Goal: Information Seeking & Learning: Learn about a topic

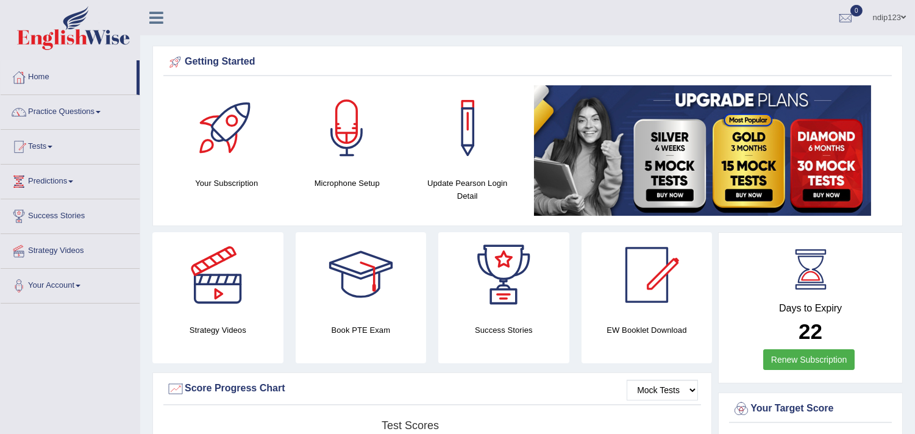
click at [82, 110] on link "Practice Questions" at bounding box center [70, 110] width 139 height 30
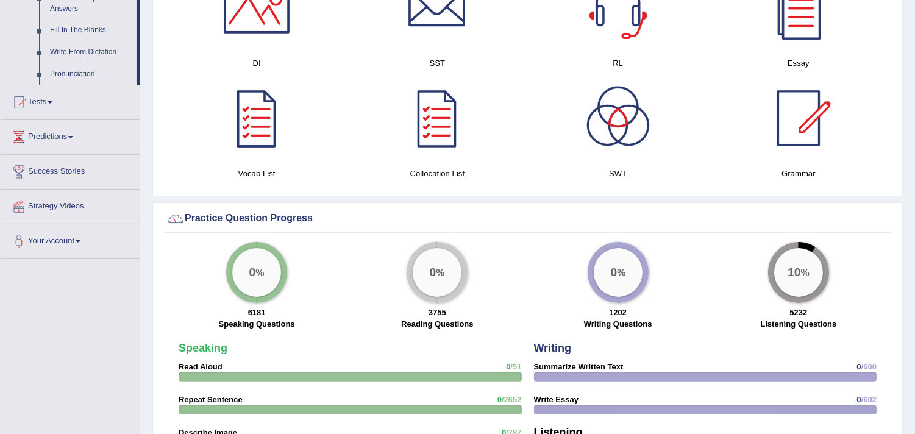
scroll to position [677, 0]
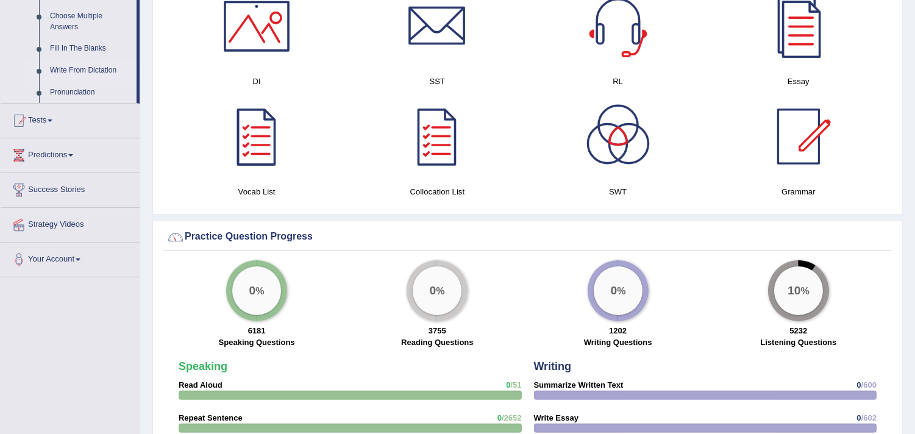
click at [82, 68] on link "Write From Dictation" at bounding box center [90, 71] width 92 height 22
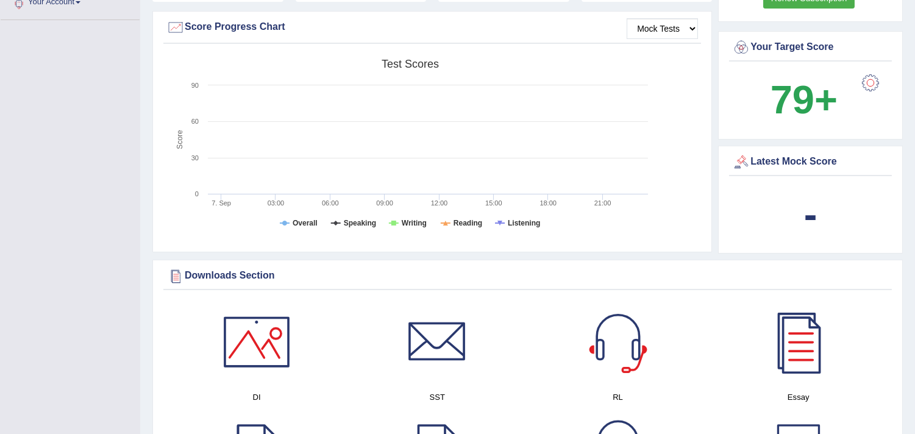
scroll to position [200, 0]
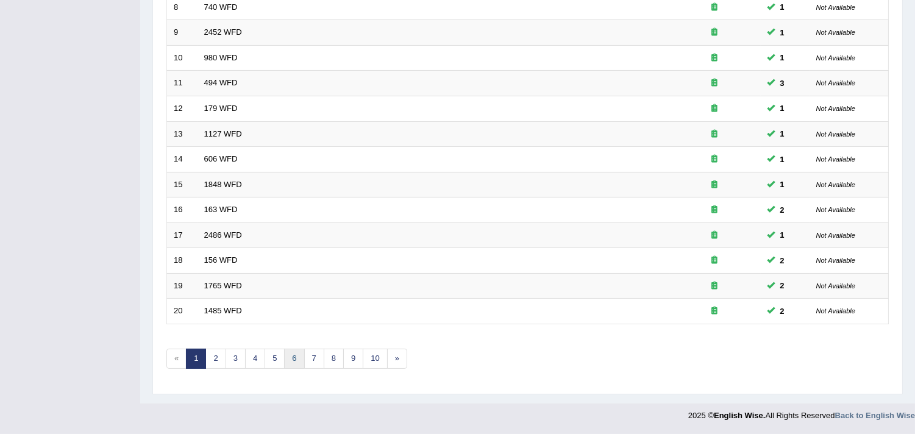
click at [296, 356] on link "6" at bounding box center [294, 359] width 20 height 20
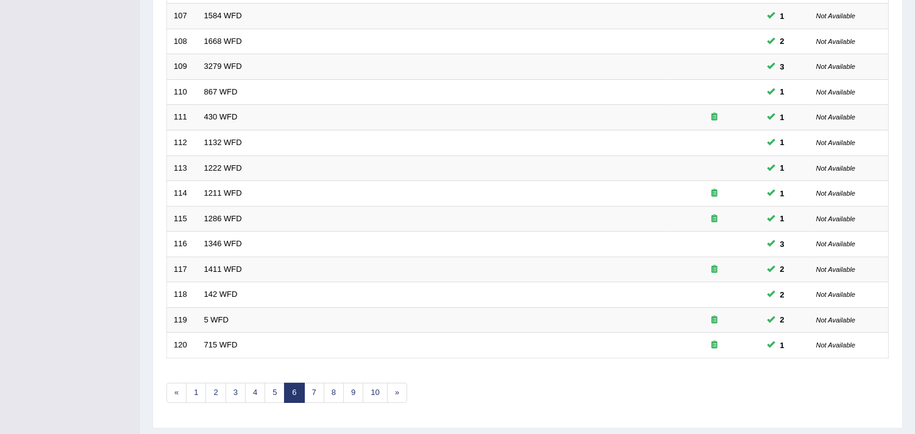
scroll to position [373, 0]
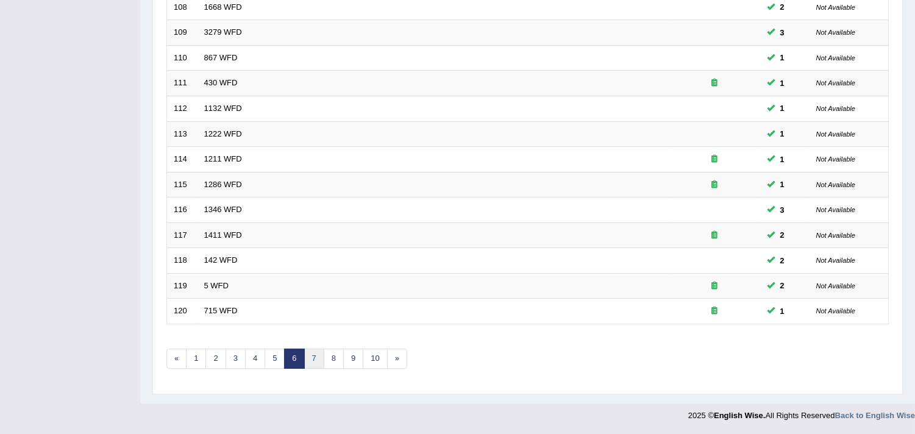
click at [315, 358] on link "7" at bounding box center [314, 359] width 20 height 20
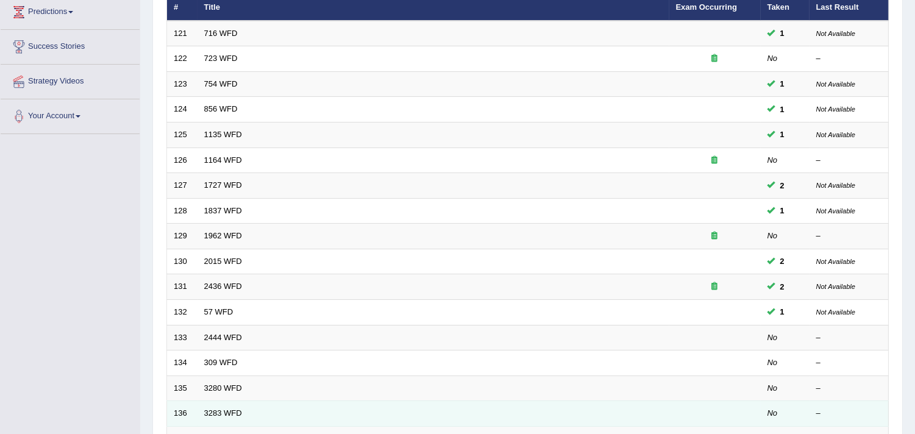
scroll to position [102, 0]
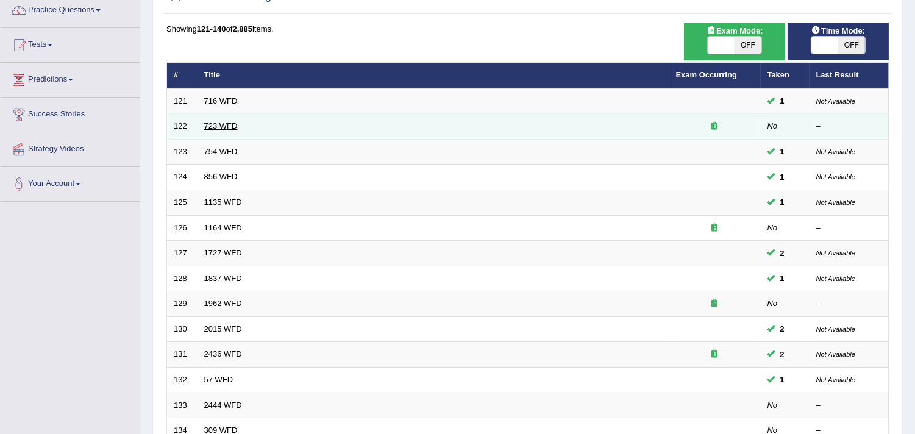
click at [211, 125] on link "723 WFD" at bounding box center [221, 125] width 34 height 9
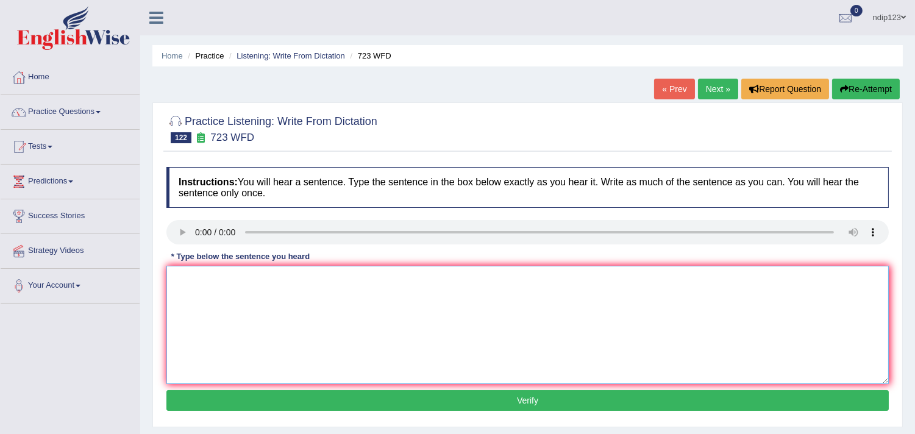
click at [264, 328] on textarea at bounding box center [527, 325] width 722 height 118
type textarea "Globalization has been an over warming phenomenon."
click at [527, 400] on button "Verify" at bounding box center [527, 400] width 722 height 21
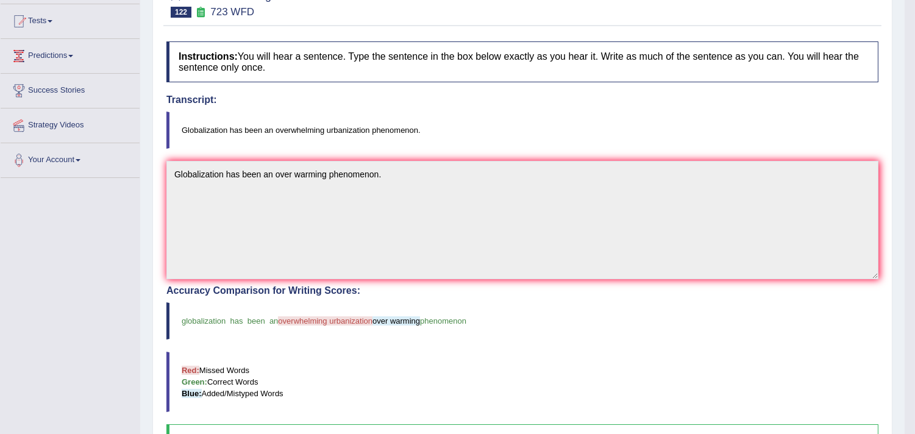
scroll to position [68, 0]
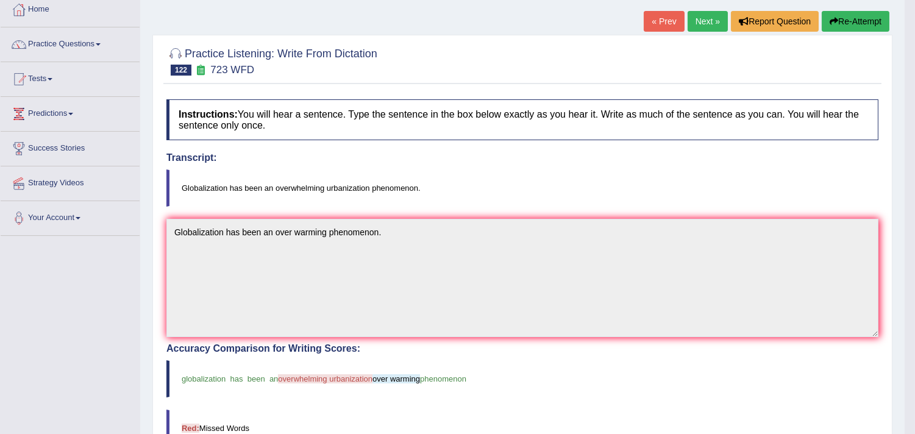
click at [852, 22] on button "Re-Attempt" at bounding box center [855, 21] width 68 height 21
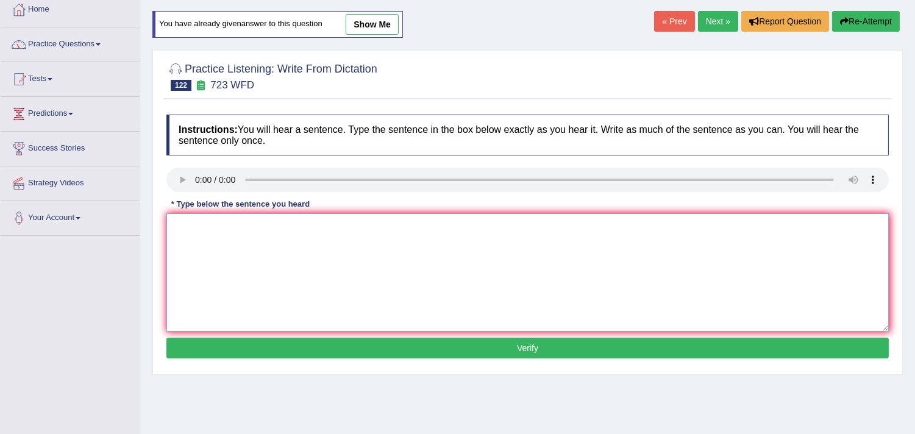
click at [223, 266] on textarea at bounding box center [527, 272] width 722 height 118
type textarea "Globalization has been an overwhelming urbanization phenomenon."
click at [525, 344] on button "Verify" at bounding box center [527, 348] width 722 height 21
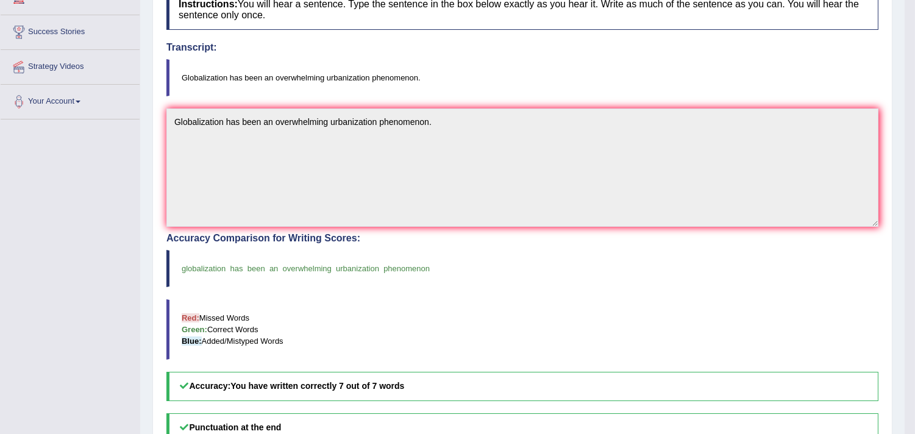
scroll to position [203, 0]
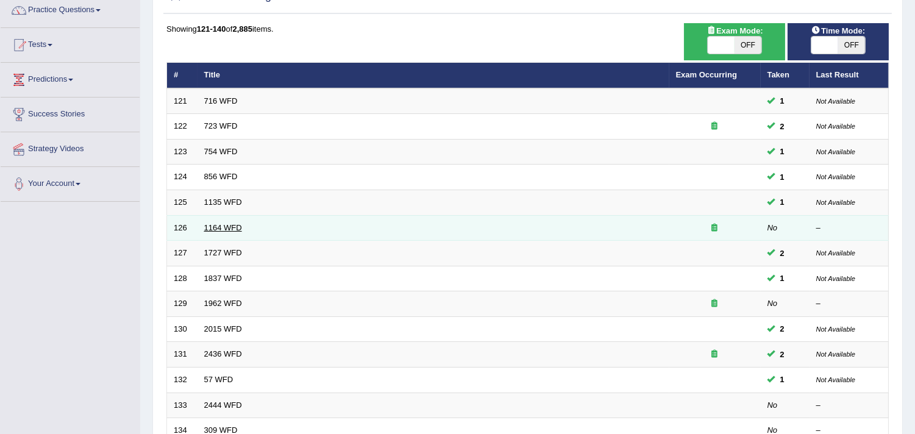
click at [210, 223] on link "1164 WFD" at bounding box center [223, 227] width 38 height 9
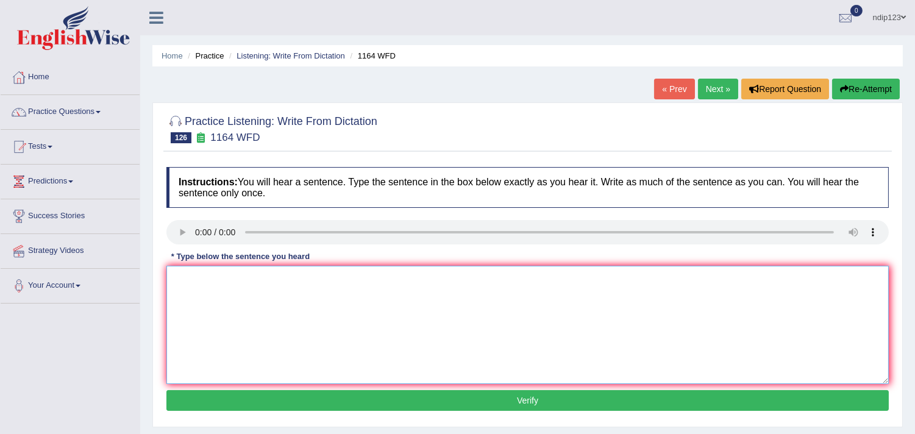
click at [291, 311] on textarea at bounding box center [527, 325] width 722 height 118
click at [289, 278] on textarea "A wide range of courses cover different aspects in this subject." at bounding box center [527, 325] width 722 height 118
click at [384, 277] on textarea "A wide range of courses cover covers different aspects in this subject." at bounding box center [527, 325] width 722 height 118
click at [419, 275] on textarea "A wide range of courses cover covers different aspects of in this subject." at bounding box center [527, 325] width 722 height 118
click at [350, 279] on textarea "A wide range of courses cover covers different aspects of in this subjects subj…" at bounding box center [527, 325] width 722 height 118
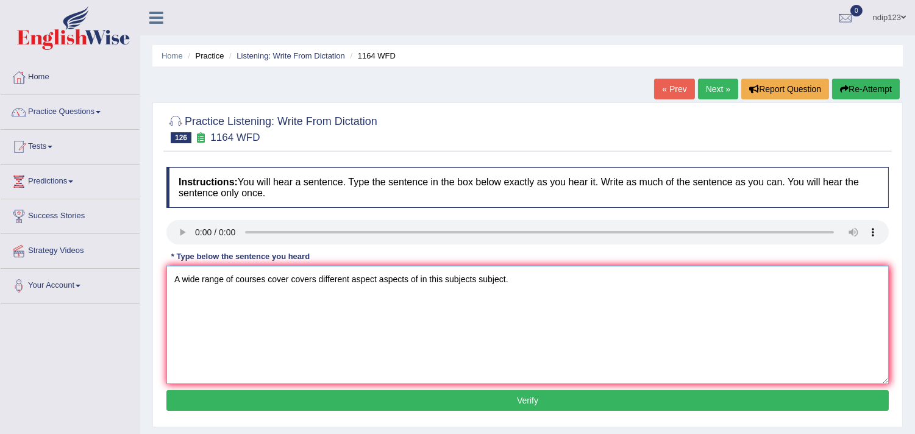
type textarea "A wide range of courses cover covers different aspect aspects of in this subjec…"
click at [520, 398] on button "Verify" at bounding box center [527, 400] width 722 height 21
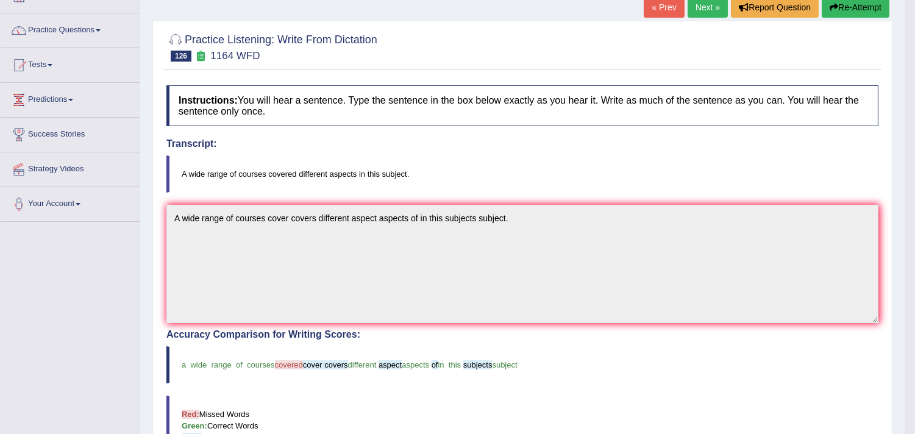
scroll to position [68, 0]
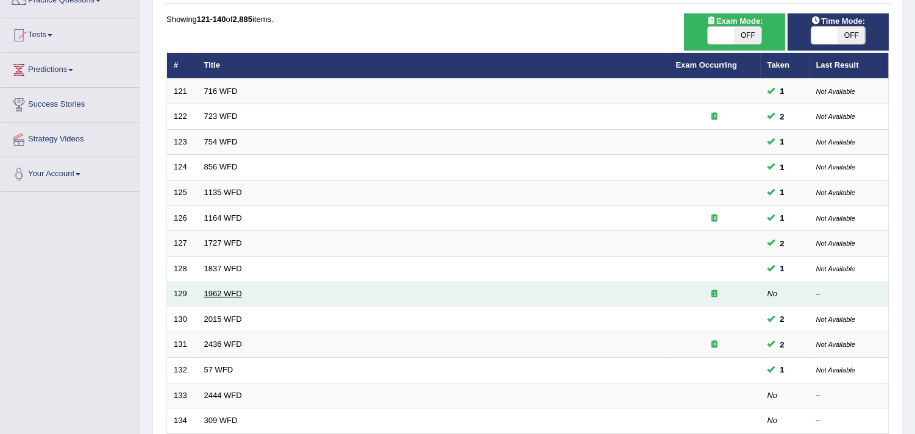
click at [218, 295] on link "1962 WFD" at bounding box center [223, 293] width 38 height 9
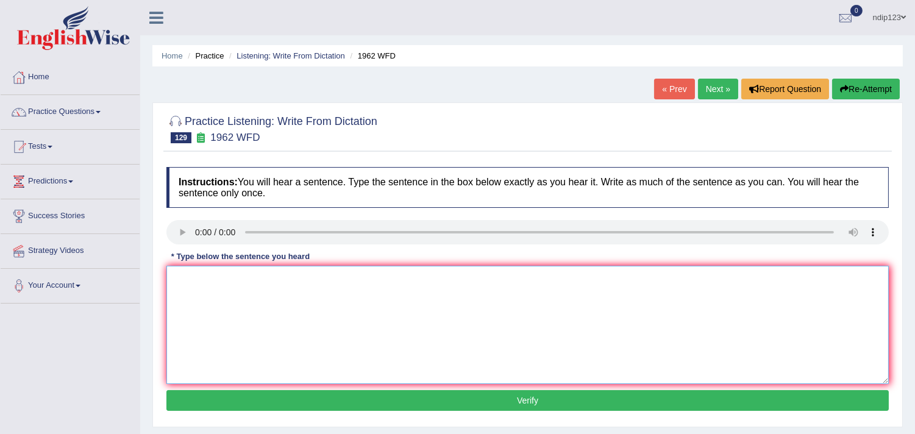
click at [216, 308] on textarea at bounding box center [527, 325] width 722 height 118
click at [271, 279] on textarea "Please note that the semonar has now been cancelled." at bounding box center [527, 325] width 722 height 118
type textarea "Please note that the seminar has now been cancelled."
click at [521, 400] on button "Verify" at bounding box center [527, 400] width 722 height 21
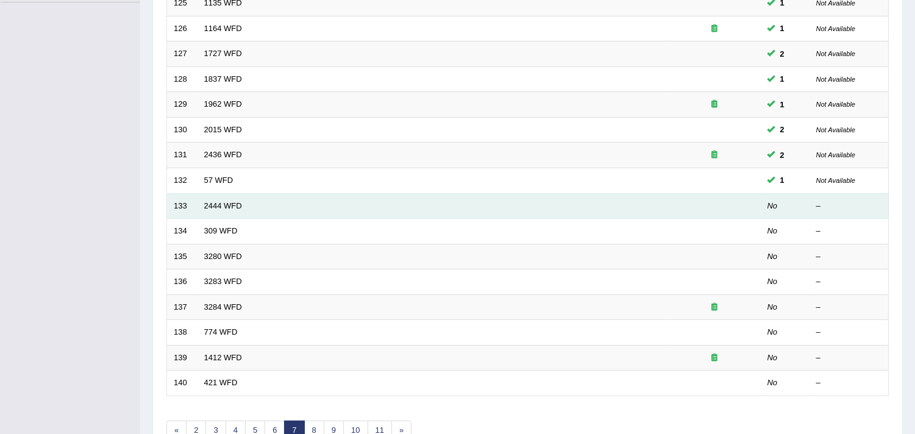
scroll to position [305, 0]
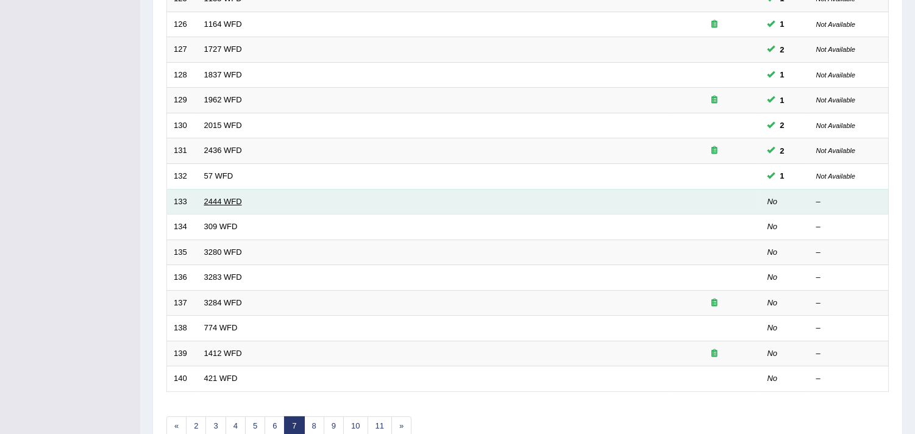
click at [227, 202] on link "2444 WFD" at bounding box center [223, 201] width 38 height 9
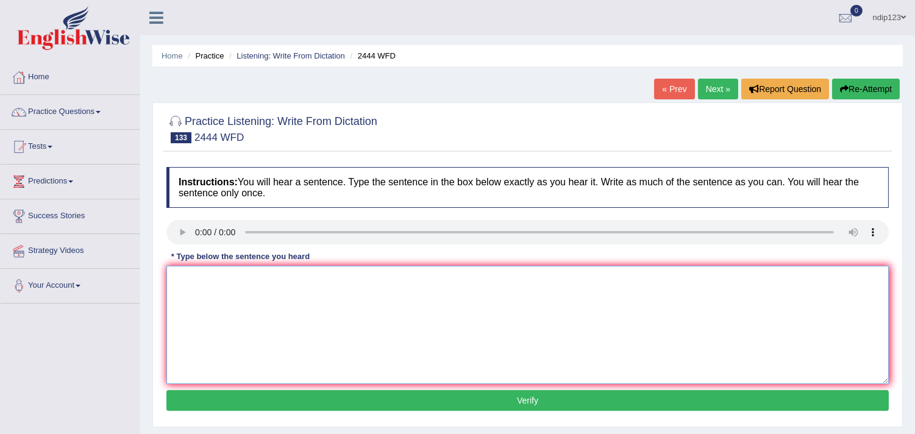
click at [239, 297] on textarea at bounding box center [527, 325] width 722 height 118
drag, startPoint x: 240, startPoint y: 277, endPoint x: 269, endPoint y: 283, distance: 29.9
click at [269, 283] on textarea "The resident hall close to the academic building is close prior to the closing …" at bounding box center [527, 325] width 722 height 118
click at [257, 284] on textarea "The resident hall close to the academic building is close prior to the closing …" at bounding box center [527, 325] width 722 height 118
click at [240, 276] on textarea "The resident hall close to the academic building is close prior to the closing …" at bounding box center [527, 325] width 722 height 118
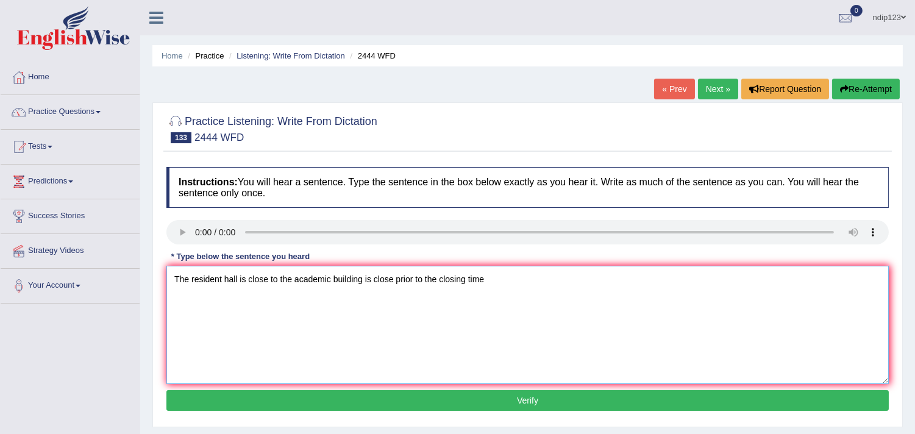
click at [270, 280] on textarea "The resident hall is close to the academic building is close prior to the closi…" at bounding box center [527, 325] width 722 height 118
drag, startPoint x: 411, startPoint y: 275, endPoint x: 483, endPoint y: 282, distance: 72.3
click at [483, 282] on textarea "The resident hall is close closed prior to the academic building is close prior…" at bounding box center [527, 325] width 722 height 118
click at [464, 277] on textarea "The resident hall is close closed prior to the academic building closing time" at bounding box center [527, 325] width 722 height 118
type textarea "The resident hall is close closed prior to the academic building closing time a…"
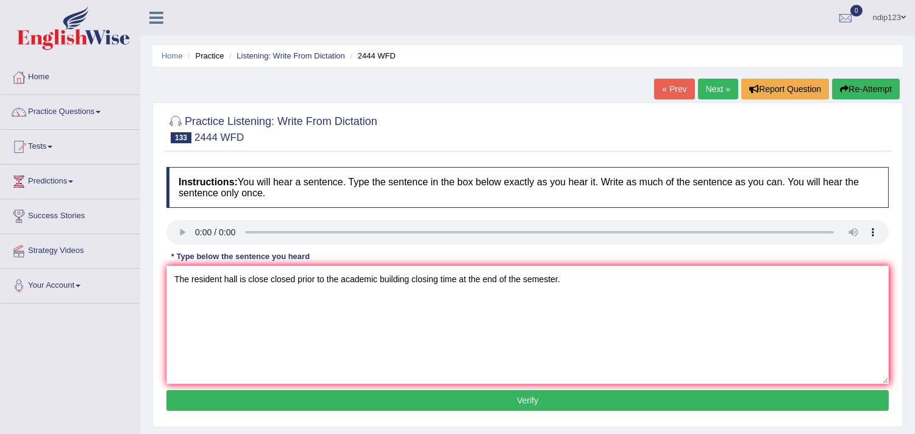
click at [524, 397] on button "Verify" at bounding box center [527, 400] width 722 height 21
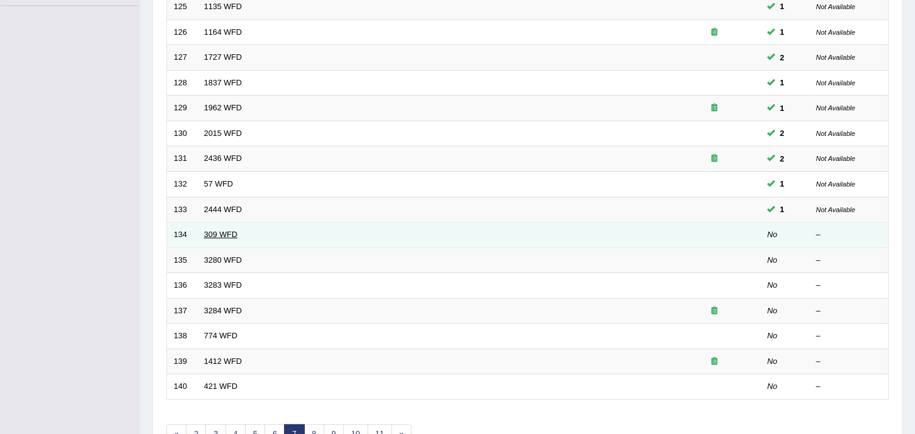
click at [213, 233] on link "309 WFD" at bounding box center [221, 234] width 34 height 9
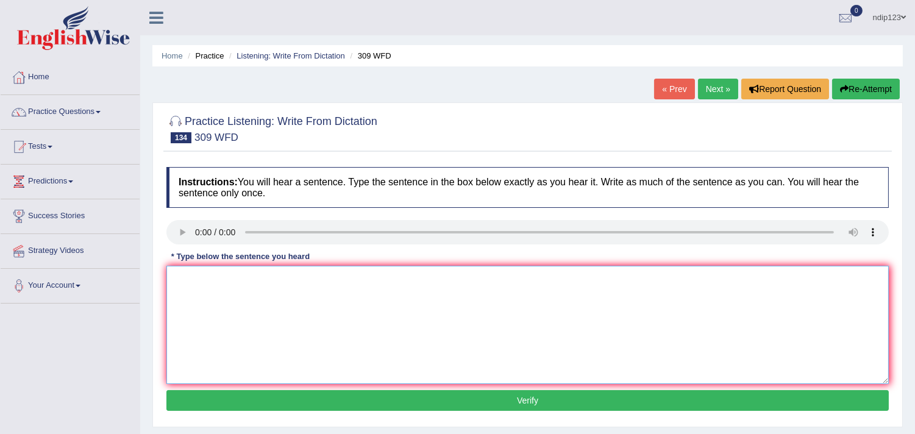
click at [262, 296] on textarea at bounding box center [527, 325] width 722 height 118
type textarea "Tomorrow lecture has been canceled due to the electrical power cut."
click at [530, 399] on button "Verify" at bounding box center [527, 400] width 722 height 21
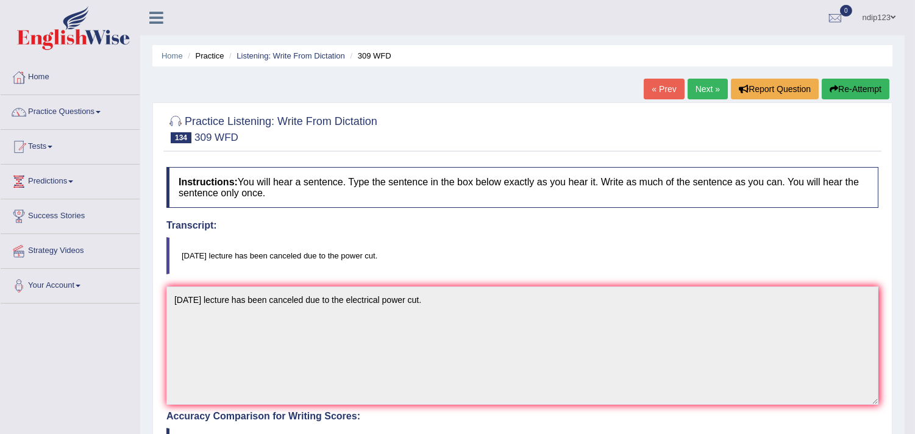
click at [863, 88] on button "Re-Attempt" at bounding box center [855, 89] width 68 height 21
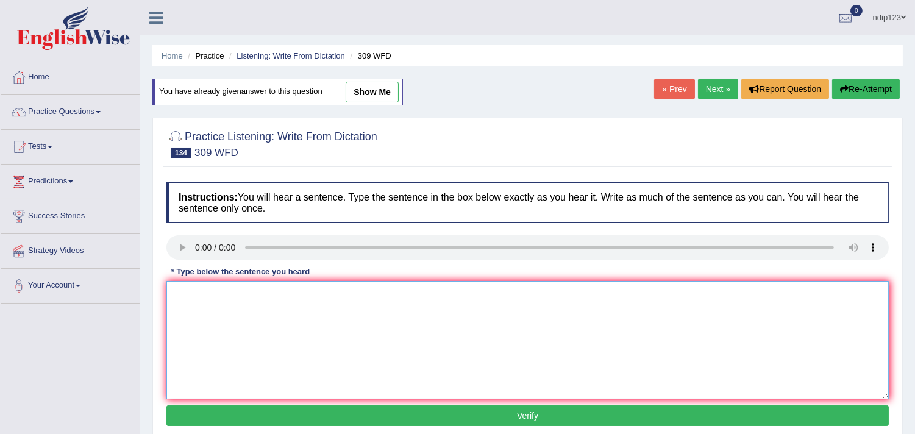
click at [278, 317] on textarea at bounding box center [527, 340] width 722 height 118
type textarea "Tomorrow's lecture has been canceled due to the power cut."
click at [531, 417] on button "Verify" at bounding box center [527, 415] width 722 height 21
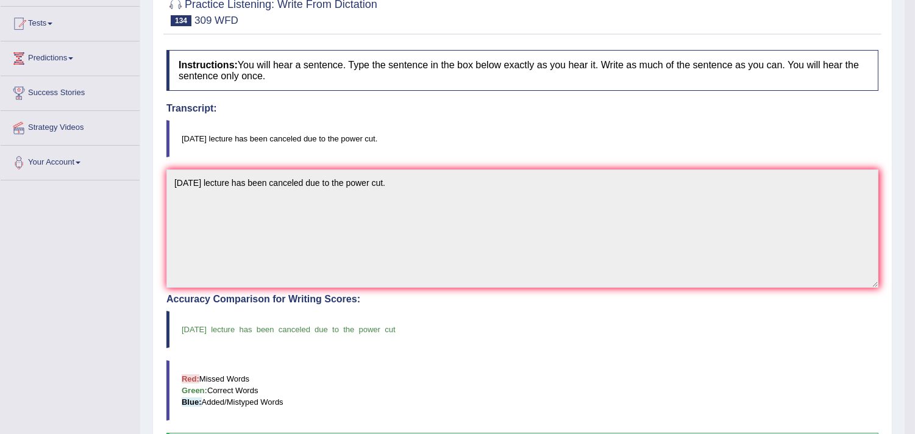
scroll to position [135, 0]
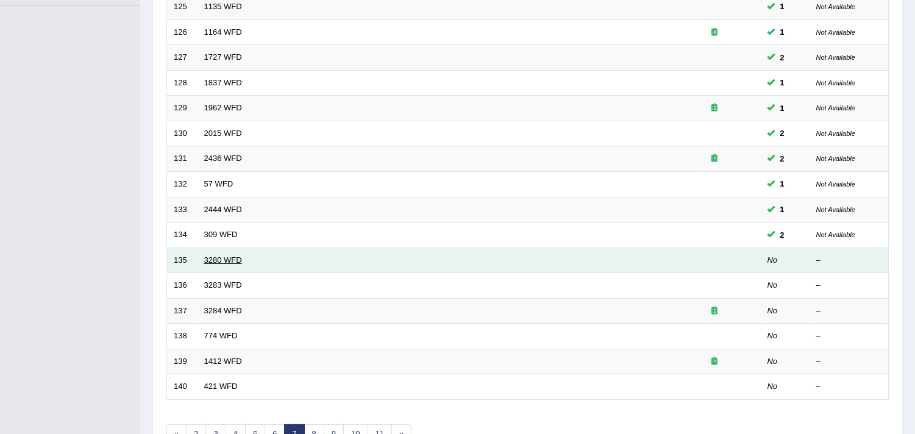
click at [226, 258] on link "3280 WFD" at bounding box center [223, 259] width 38 height 9
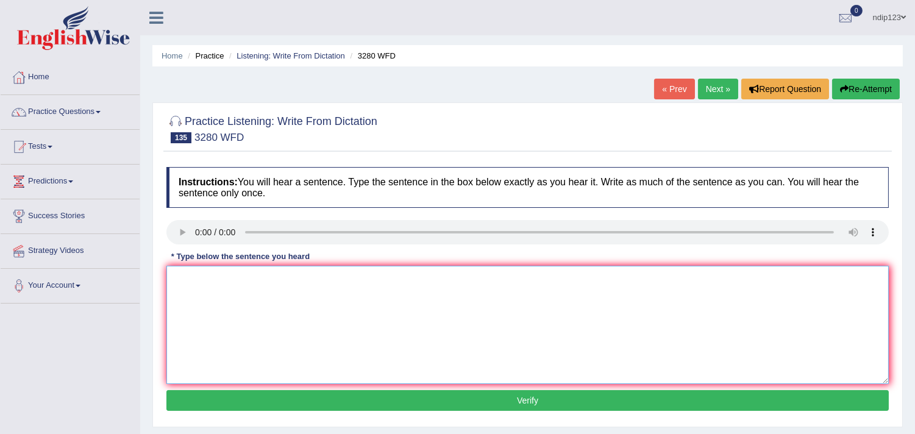
click at [222, 311] on textarea at bounding box center [527, 325] width 722 height 118
click at [216, 278] on textarea "Our faculty includes five libraries across the university." at bounding box center [527, 325] width 722 height 118
type textarea "Our faculty include includes five libraries across the university."
click at [531, 399] on button "Verify" at bounding box center [527, 400] width 722 height 21
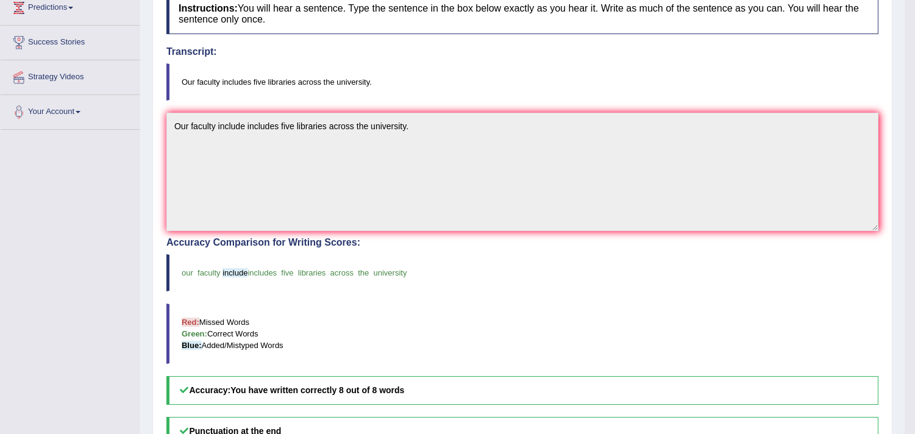
scroll to position [203, 0]
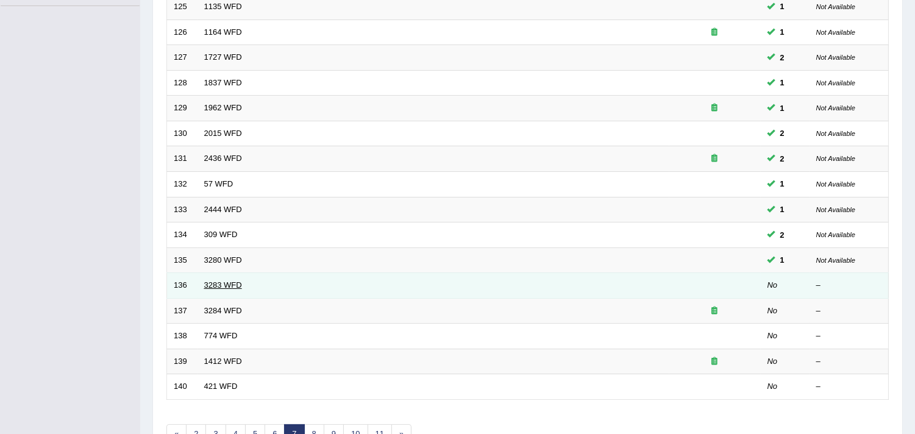
click at [224, 283] on link "3283 WFD" at bounding box center [223, 284] width 38 height 9
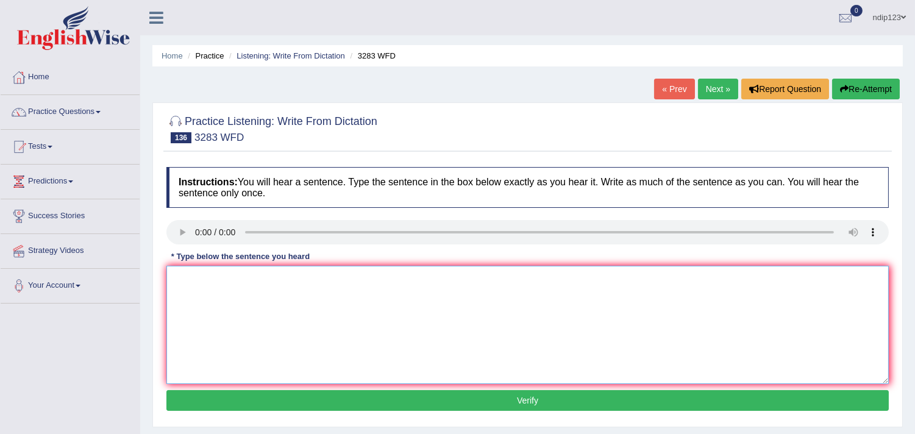
click at [254, 300] on textarea at bounding box center [527, 325] width 722 height 118
click at [201, 277] on textarea "Social sychology is concerned with the study of human behavior behaviour." at bounding box center [527, 325] width 722 height 118
click at [222, 275] on textarea "Social psychology is concerned with the study of human behavior behaviour." at bounding box center [527, 325] width 722 height 118
type textarea "Social psychology is concerned with the study of human behavior behaviour."
click at [522, 399] on button "Verify" at bounding box center [527, 400] width 722 height 21
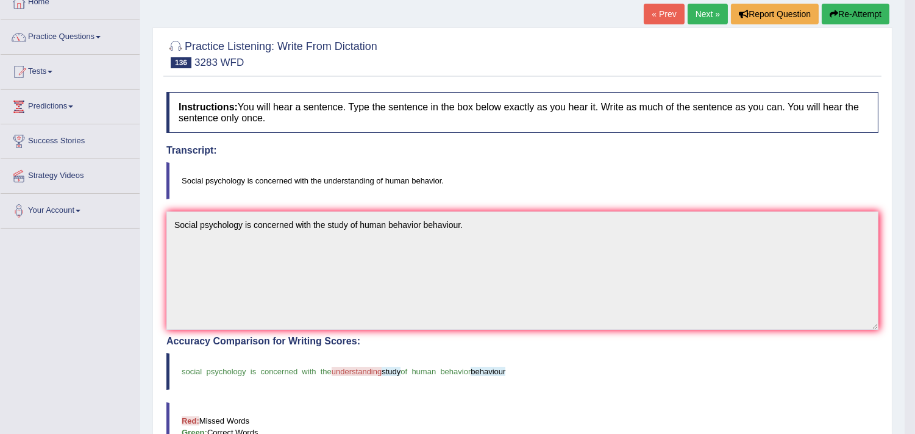
scroll to position [68, 0]
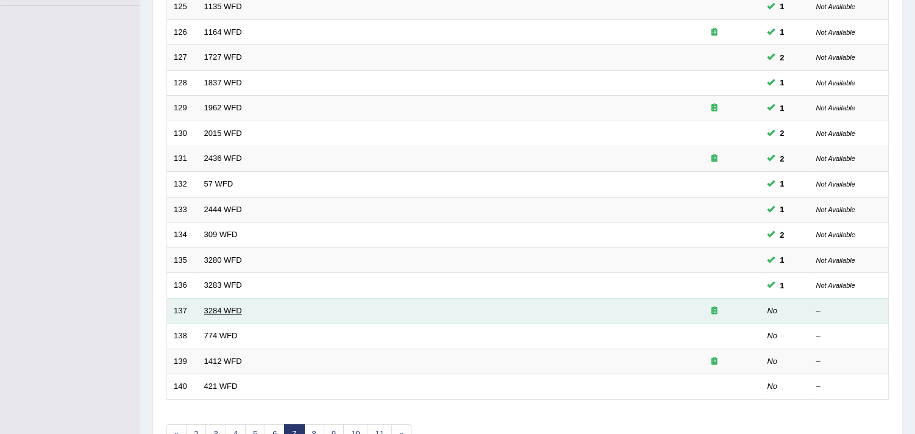
click at [229, 307] on link "3284 WFD" at bounding box center [223, 310] width 38 height 9
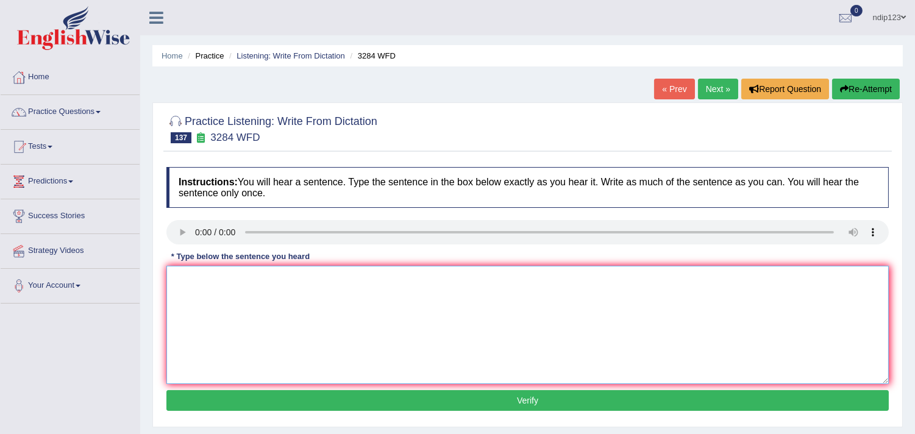
click at [255, 303] on textarea at bounding box center [527, 325] width 722 height 118
click at [282, 277] on textarea "Fellow conclusions could be experiment." at bounding box center [527, 325] width 722 height 118
click at [366, 277] on textarea "Fellow conclusions could be established through regorose experiment." at bounding box center [527, 325] width 722 height 118
click at [382, 278] on textarea "Fellow conclusions could be established through rigorose experiment." at bounding box center [527, 325] width 722 height 118
click at [393, 277] on textarea "Fellow conclusions could be established through rigorouse experiment." at bounding box center [527, 325] width 722 height 118
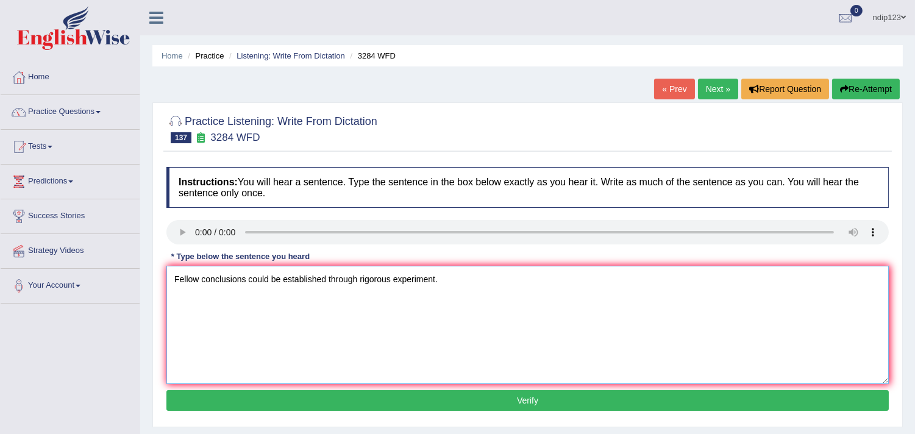
click at [183, 277] on textarea "Fellow conclusions could be established through rigorous experiment." at bounding box center [527, 325] width 722 height 118
click at [391, 274] on textarea "Follow conclusions could be established through rigorous experiment." at bounding box center [527, 325] width 722 height 118
type textarea "Follow conclusions could be established through rigorous experiments experiment."
click at [536, 399] on button "Verify" at bounding box center [527, 400] width 722 height 21
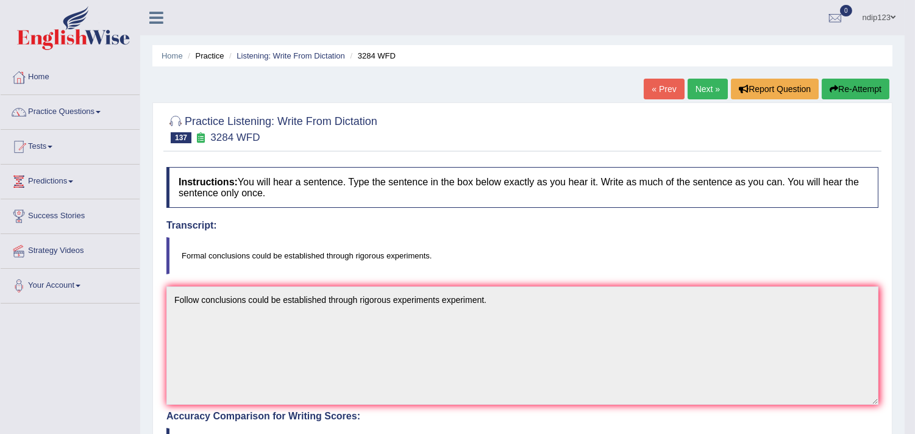
click at [865, 88] on button "Re-Attempt" at bounding box center [855, 89] width 68 height 21
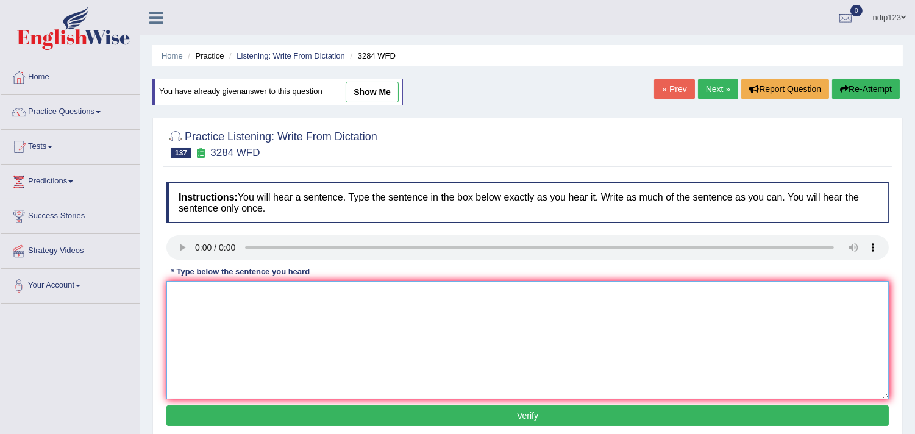
click at [211, 299] on textarea at bounding box center [527, 340] width 722 height 118
type textarea "Formal conclusions could be established throuh rigorous experiments."
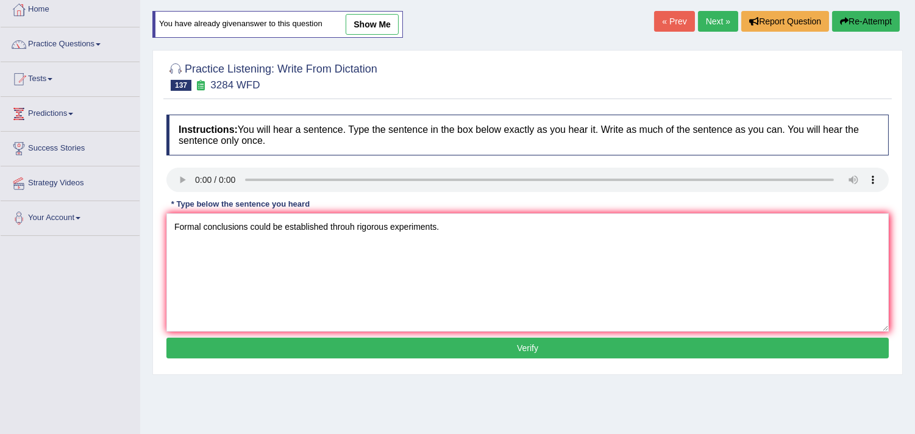
click at [521, 346] on button "Verify" at bounding box center [527, 348] width 722 height 21
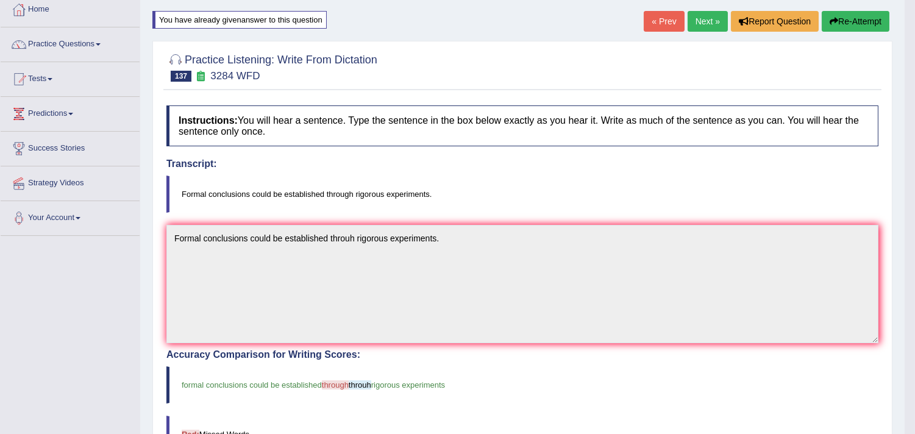
click at [848, 20] on button "Re-Attempt" at bounding box center [855, 21] width 68 height 21
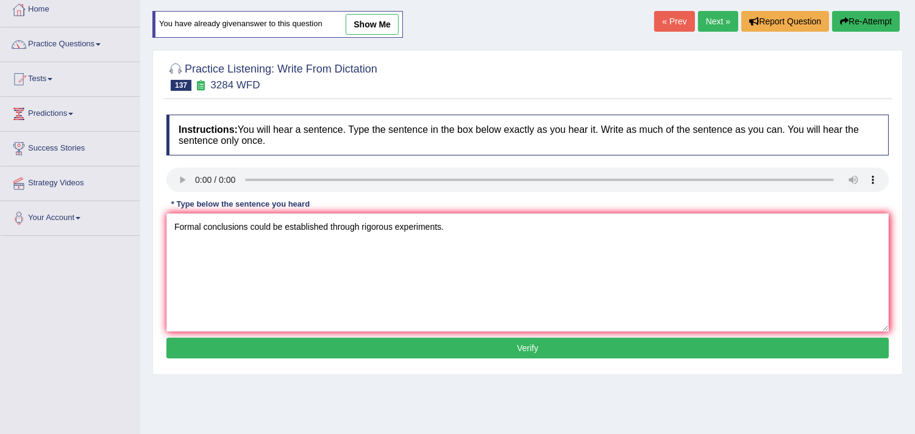
type textarea "Formal conclusions could be established through rigorous experiments."
click at [528, 350] on button "Verify" at bounding box center [527, 348] width 722 height 21
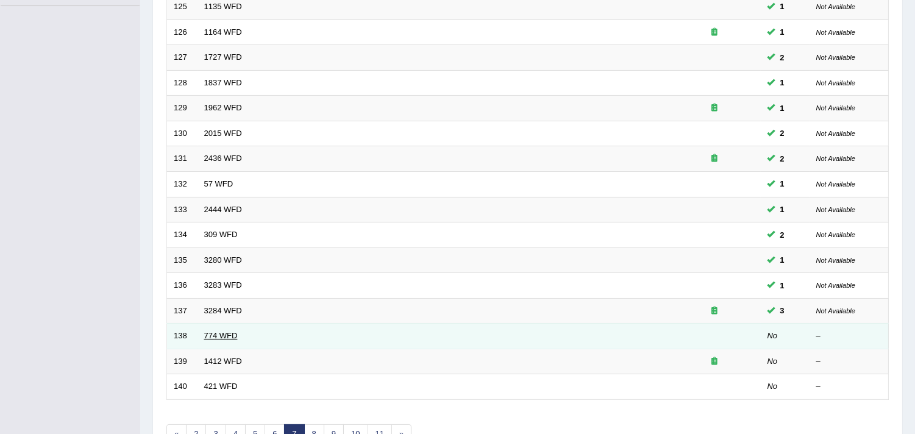
click at [228, 336] on link "774 WFD" at bounding box center [221, 335] width 34 height 9
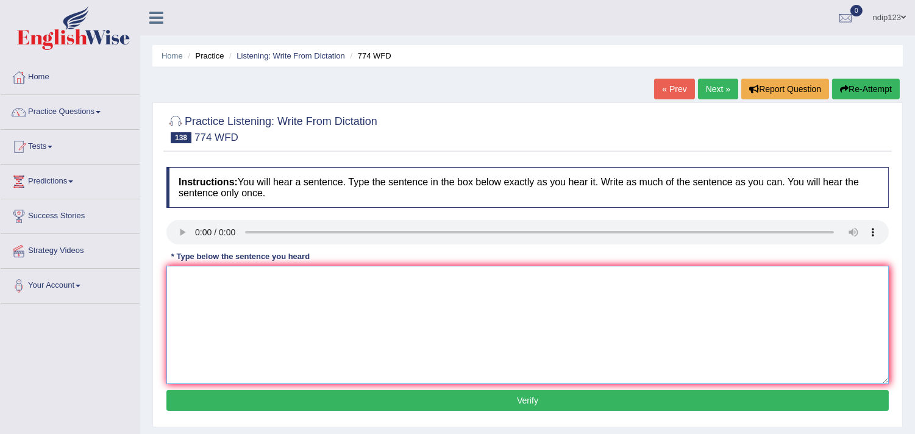
click at [228, 307] on textarea at bounding box center [527, 325] width 722 height 118
type textarea "The biology department is respected for research activities."
click at [532, 396] on button "Verify" at bounding box center [527, 400] width 722 height 21
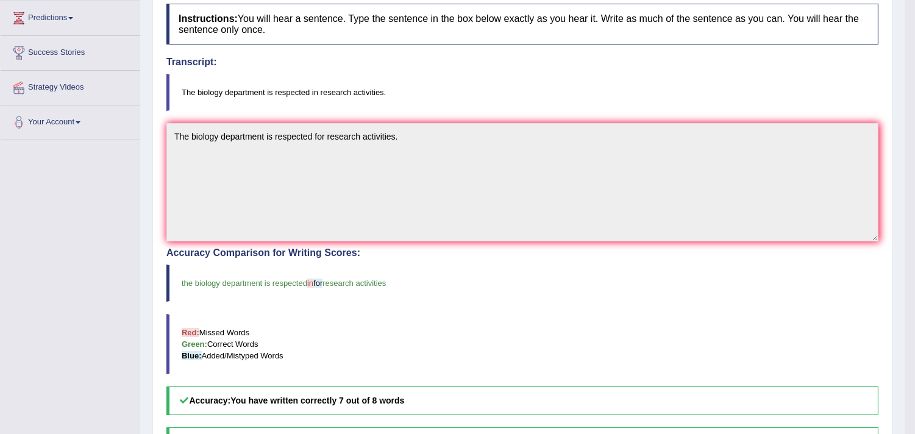
scroll to position [203, 0]
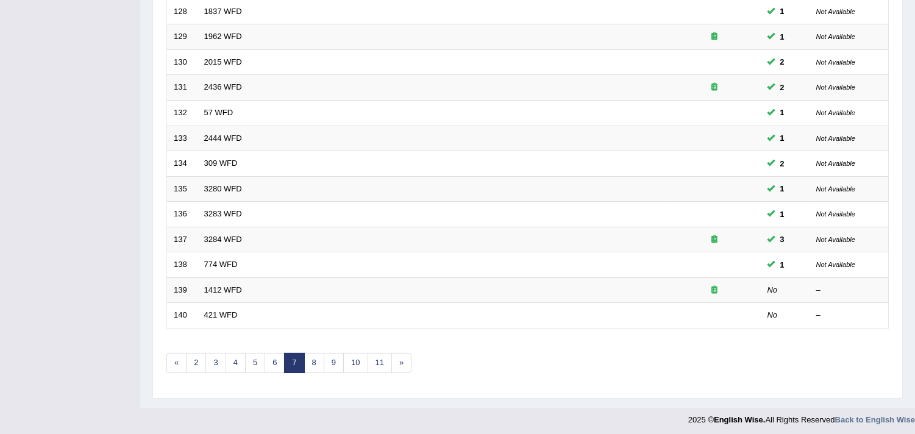
scroll to position [373, 0]
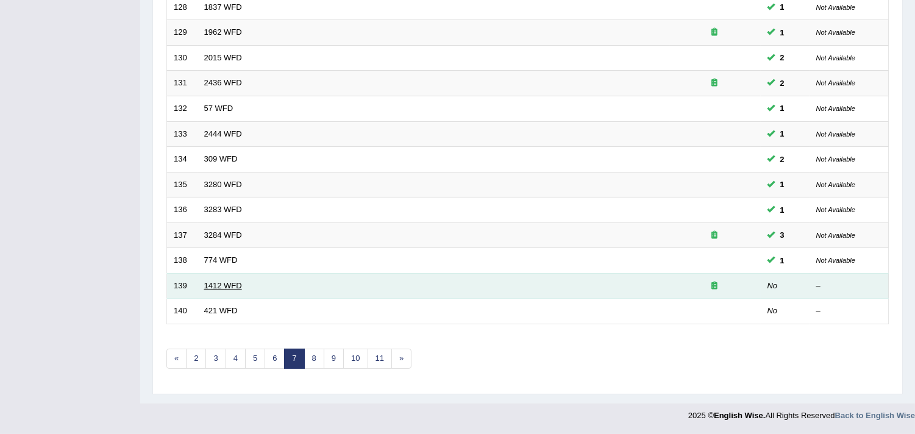
click at [220, 282] on link "1412 WFD" at bounding box center [223, 285] width 38 height 9
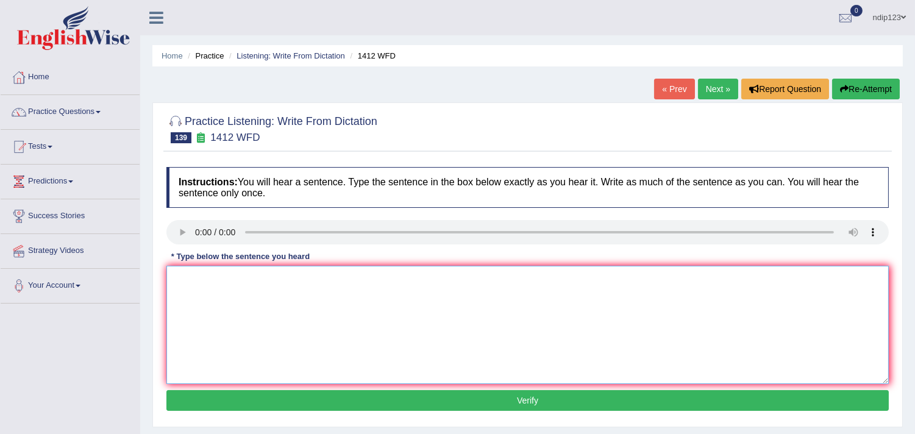
click at [245, 300] on textarea at bounding box center [527, 325] width 722 height 118
click at [328, 277] on textarea "Agricultural development if viable in rural areas" at bounding box center [527, 325] width 722 height 118
click at [378, 273] on textarea "Agricultural development if viable in rural urban areas" at bounding box center [527, 325] width 722 height 118
click at [275, 273] on textarea "Agricultural development if viable in rural urban areas." at bounding box center [527, 325] width 722 height 118
click at [321, 278] on textarea "Agricultural development is viral viable in rural urban areas." at bounding box center [527, 325] width 722 height 118
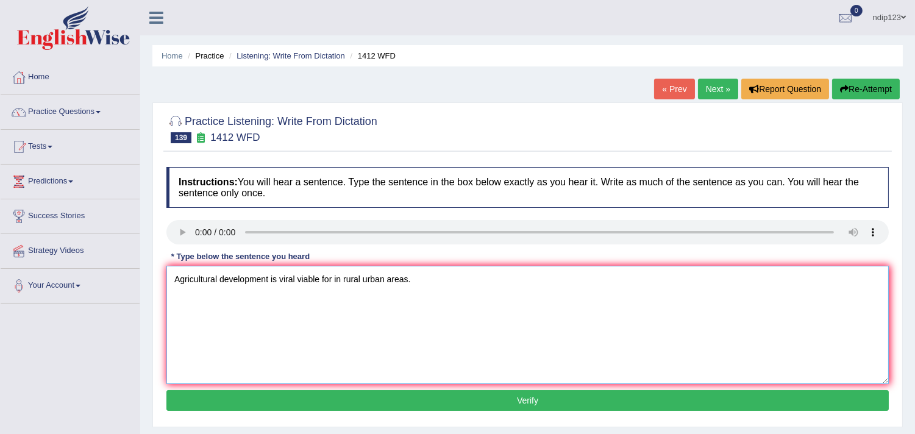
click at [343, 279] on textarea "Agricultural development is viral viable for in rural urban areas." at bounding box center [527, 325] width 722 height 118
click at [401, 278] on textarea "Agricultural development is viral viable for in poor rural urban areas." at bounding box center [527, 325] width 722 height 118
click at [404, 281] on textarea "Agricultural development is viral viable for in poor rural urban areas." at bounding box center [527, 325] width 722 height 118
type textarea "Agricultural development is viral viable for in poor rural areas."
click at [527, 398] on button "Verify" at bounding box center [527, 400] width 722 height 21
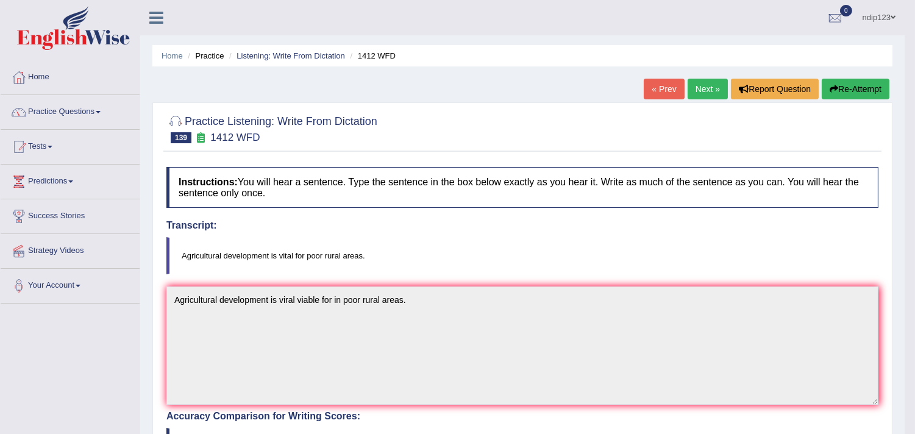
click at [849, 88] on button "Re-Attempt" at bounding box center [855, 89] width 68 height 21
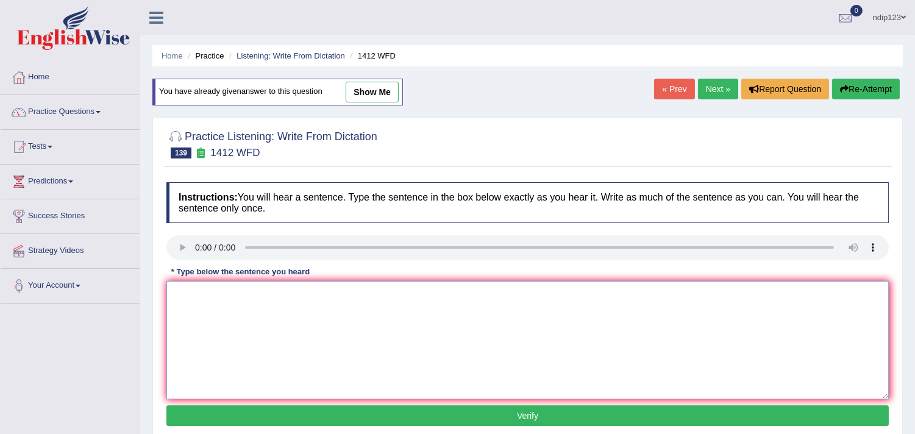
click at [244, 300] on textarea at bounding box center [527, 340] width 722 height 118
click at [361, 294] on textarea "Agricultural development is vital in poor rural area." at bounding box center [527, 340] width 722 height 118
type textarea "Agricultural development is vital in poor rural areas."
click at [502, 414] on button "Verify" at bounding box center [527, 415] width 722 height 21
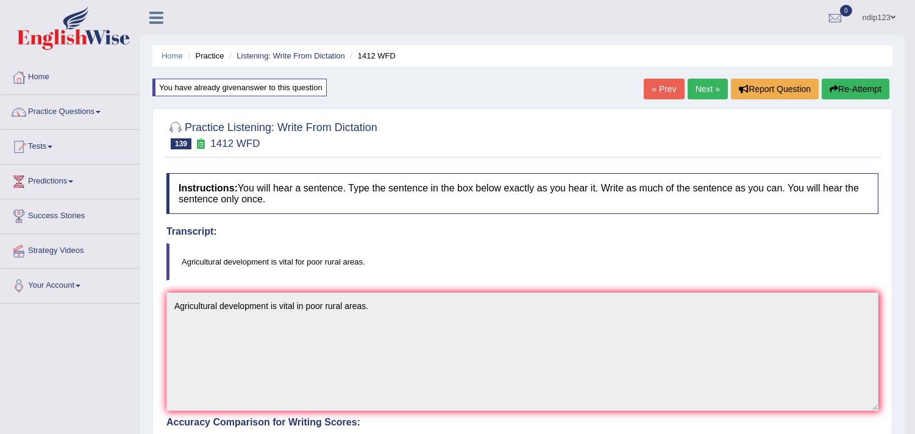
click at [856, 88] on button "Re-Attempt" at bounding box center [855, 89] width 68 height 21
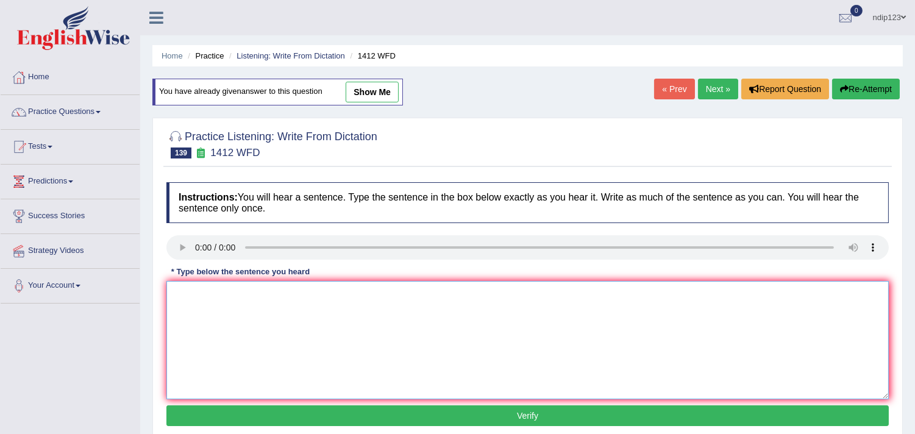
click at [224, 309] on textarea at bounding box center [527, 340] width 722 height 118
type textarea "Agricultural development is vital for poor rural areas."
click at [527, 416] on button "Verify" at bounding box center [527, 415] width 722 height 21
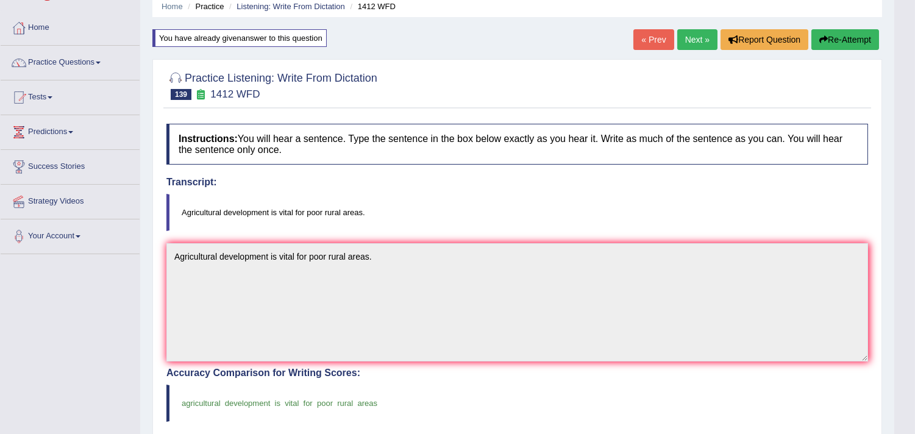
scroll to position [135, 0]
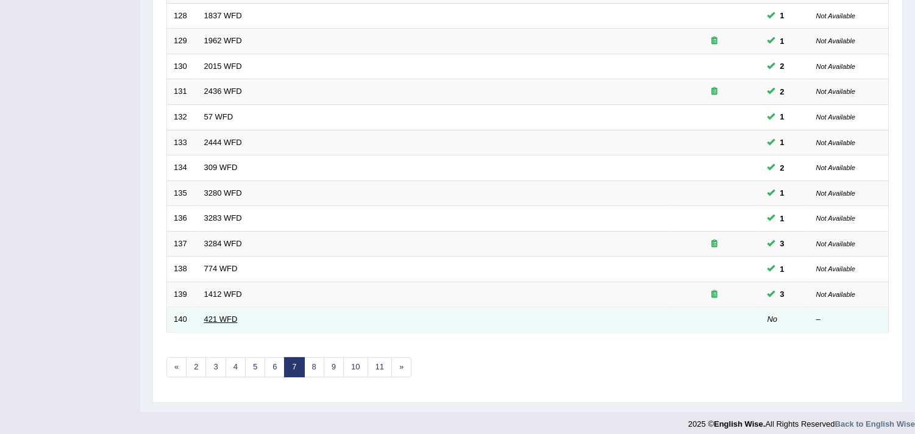
click at [224, 317] on link "421 WFD" at bounding box center [221, 318] width 34 height 9
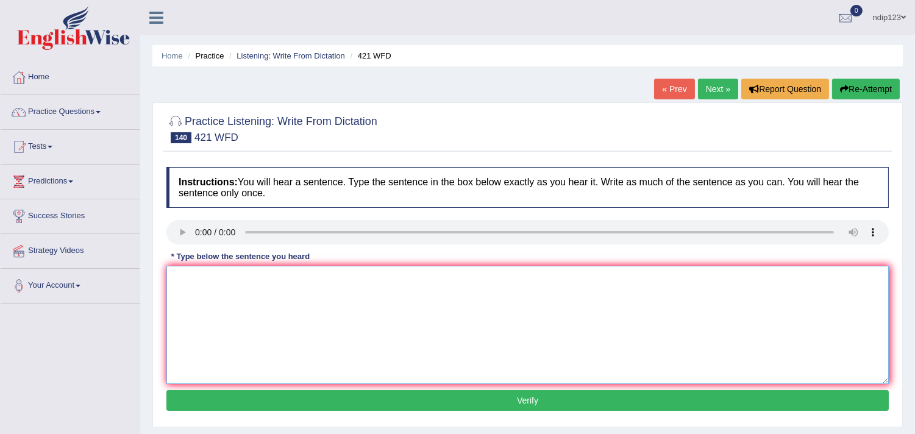
click at [272, 307] on textarea at bounding box center [527, 325] width 722 height 118
type textarea "C"
click at [273, 276] on textarea "We considered stars that were form thirty billion years ago." at bounding box center [527, 325] width 722 height 118
click at [316, 277] on textarea "We considered stars that where were form thirty billion years ago." at bounding box center [527, 325] width 722 height 118
click at [385, 280] on textarea "We considered stars that where were from formed form thirty billion years ago." at bounding box center [527, 325] width 722 height 118
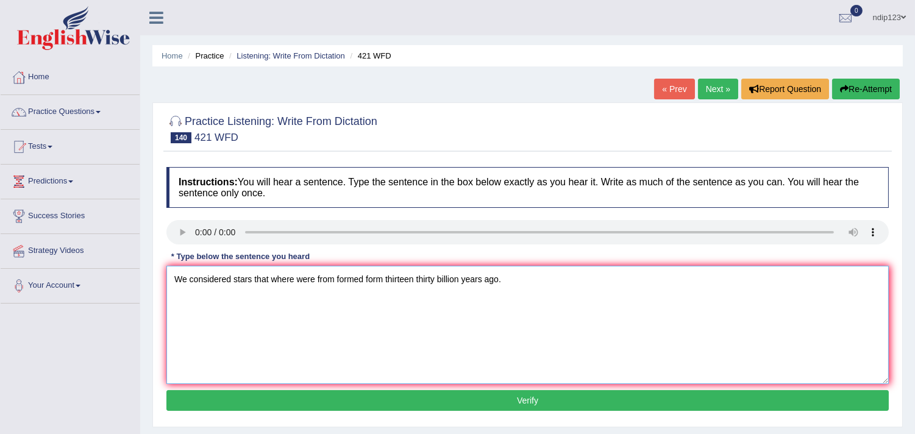
click at [232, 277] on textarea "We considered stars that where were from formed form thirteen thirty billion ye…" at bounding box center [527, 325] width 722 height 118
type textarea "We considered stars that where were from formed form thirteen thirty billion ye…"
click at [518, 398] on button "Verify" at bounding box center [527, 400] width 722 height 21
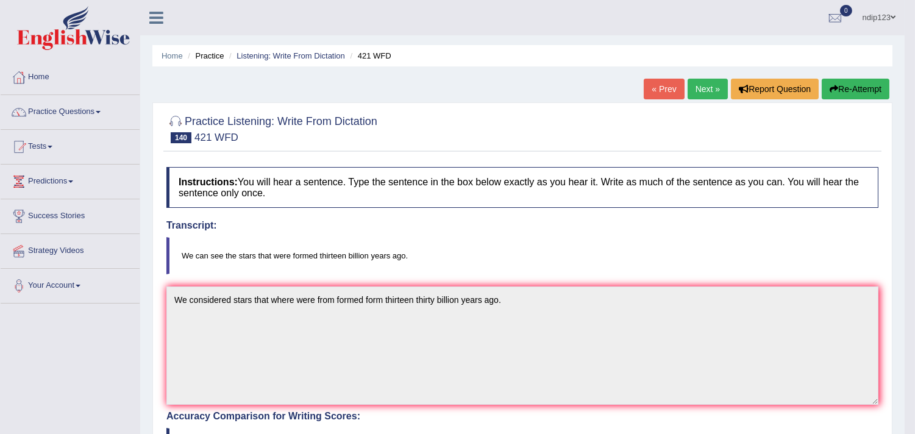
click at [854, 87] on button "Re-Attempt" at bounding box center [855, 89] width 68 height 21
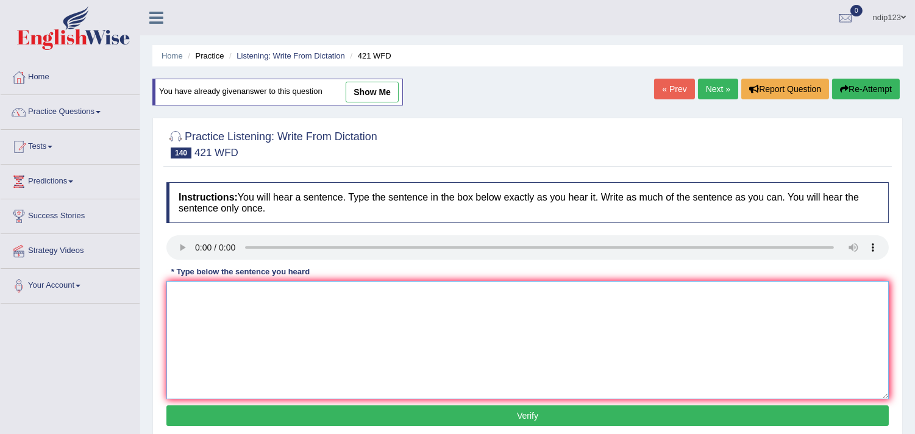
click at [236, 300] on textarea at bounding box center [527, 340] width 722 height 118
type textarea "We can see the stars that were formed thirteen billion years ago."
click at [513, 415] on button "Verify" at bounding box center [527, 415] width 722 height 21
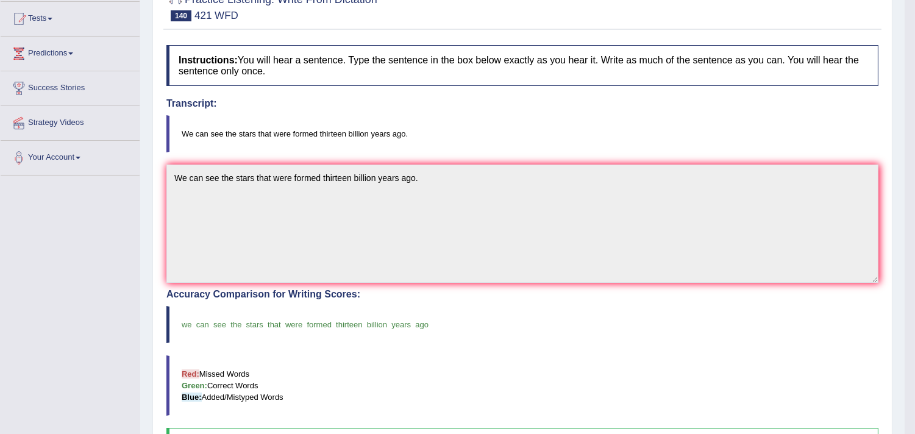
scroll to position [135, 0]
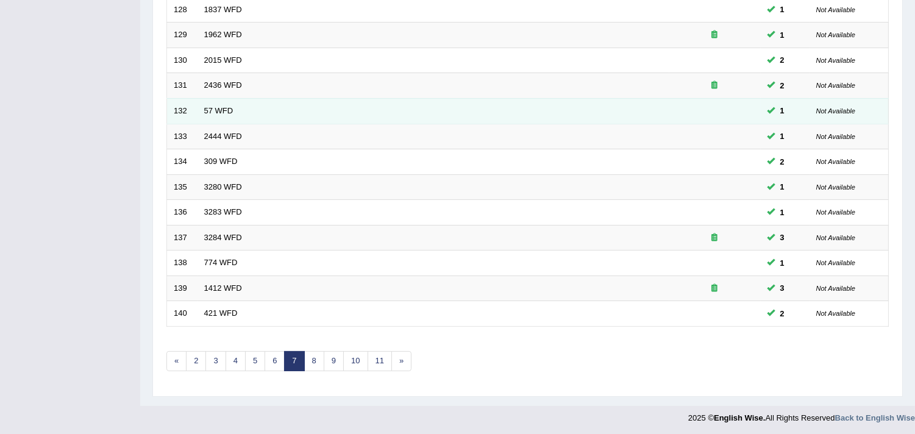
scroll to position [373, 0]
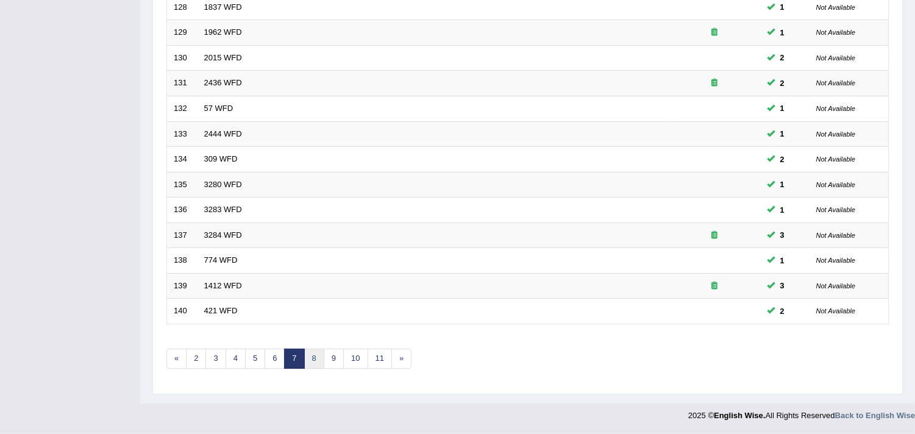
click at [314, 356] on link "8" at bounding box center [314, 359] width 20 height 20
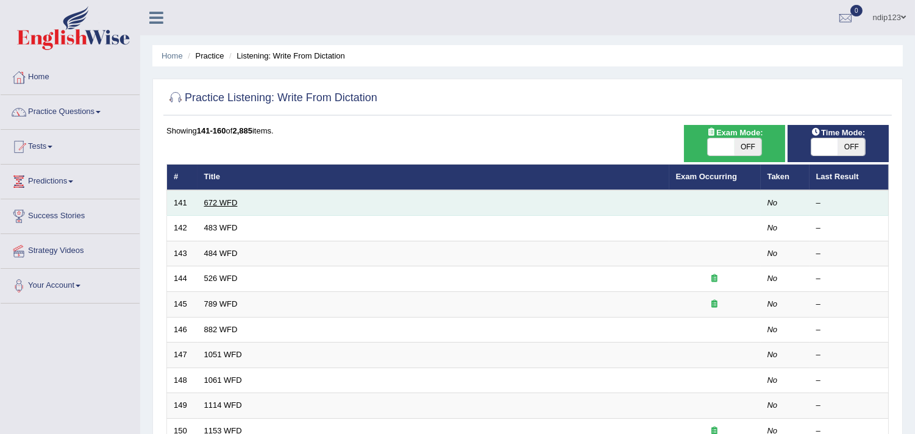
click at [208, 199] on link "672 WFD" at bounding box center [221, 202] width 34 height 9
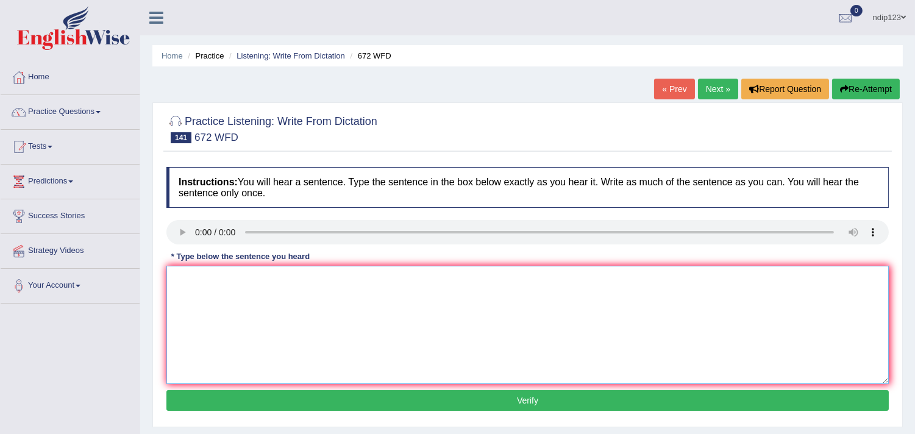
click at [236, 300] on textarea at bounding box center [527, 325] width 722 height 118
type textarea "Students are encouraged to read new books recommeded by professor Jones."
click at [528, 395] on button "Verify" at bounding box center [527, 400] width 722 height 21
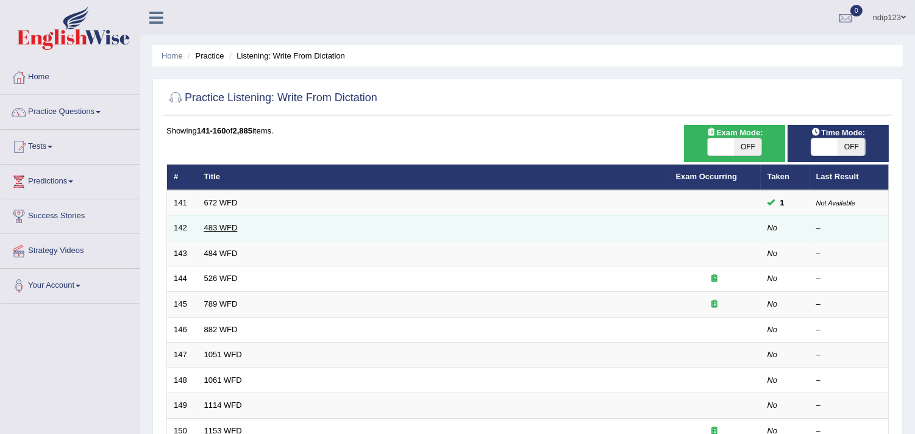
click at [229, 224] on link "483 WFD" at bounding box center [221, 227] width 34 height 9
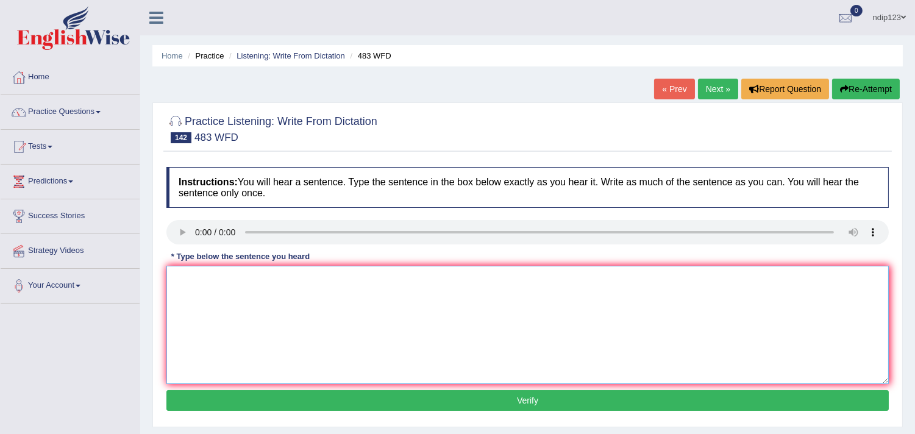
click at [254, 317] on textarea at bounding box center [527, 325] width 722 height 118
type textarea "Urbanization increases the cost for other communities."
click at [532, 398] on button "Verify" at bounding box center [527, 400] width 722 height 21
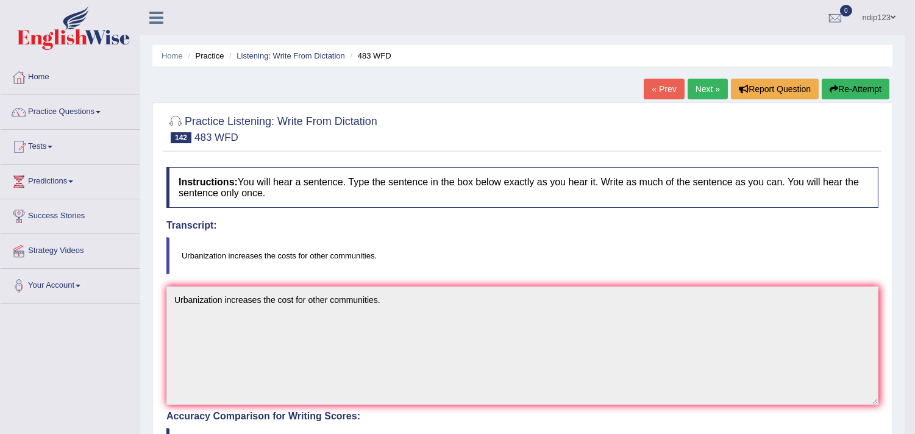
click at [858, 88] on button "Re-Attempt" at bounding box center [855, 89] width 68 height 21
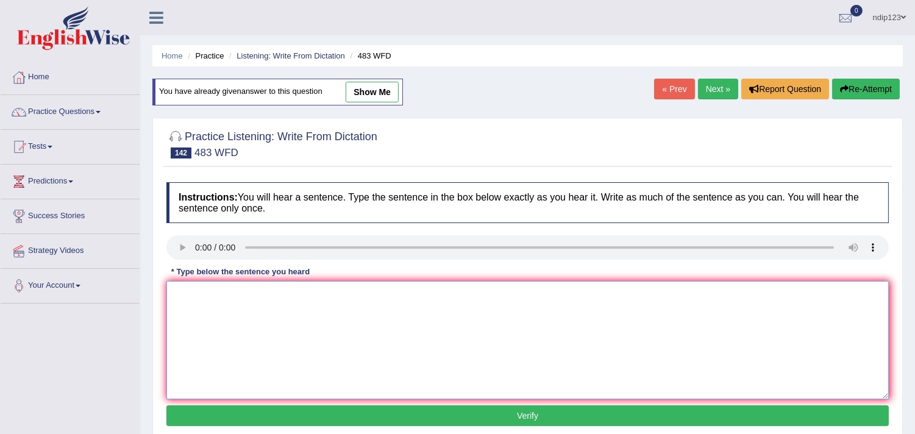
click at [229, 357] on textarea at bounding box center [527, 340] width 722 height 118
type textarea "Urbanization increases the cost for other communities."
click at [526, 419] on button "Verify" at bounding box center [527, 415] width 722 height 21
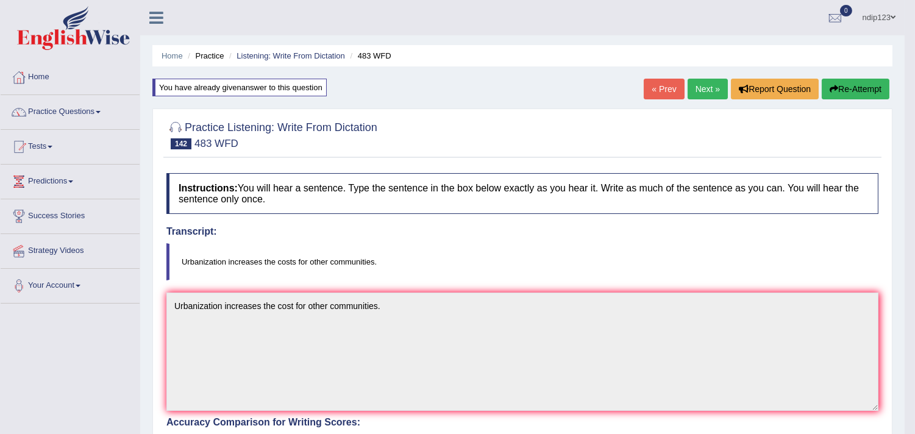
drag, startPoint x: 858, startPoint y: 87, endPoint x: 852, endPoint y: 93, distance: 9.1
click at [858, 86] on button "Re-Attempt" at bounding box center [855, 89] width 68 height 21
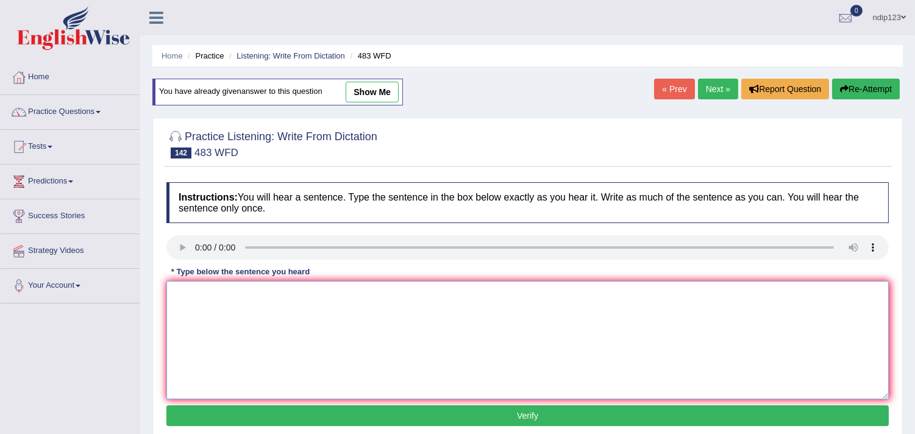
click at [281, 320] on textarea at bounding box center [527, 340] width 722 height 118
type textarea "Urbanization increases the costs for other communities."
click at [529, 417] on button "Verify" at bounding box center [527, 415] width 722 height 21
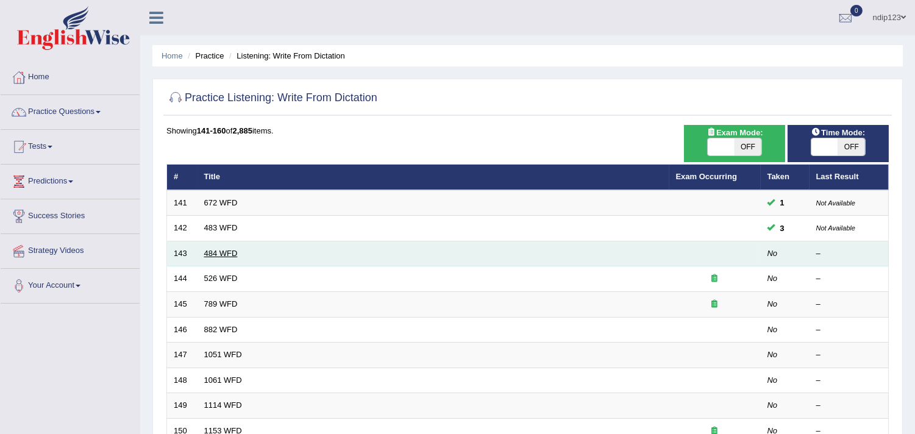
click at [215, 255] on link "484 WFD" at bounding box center [221, 253] width 34 height 9
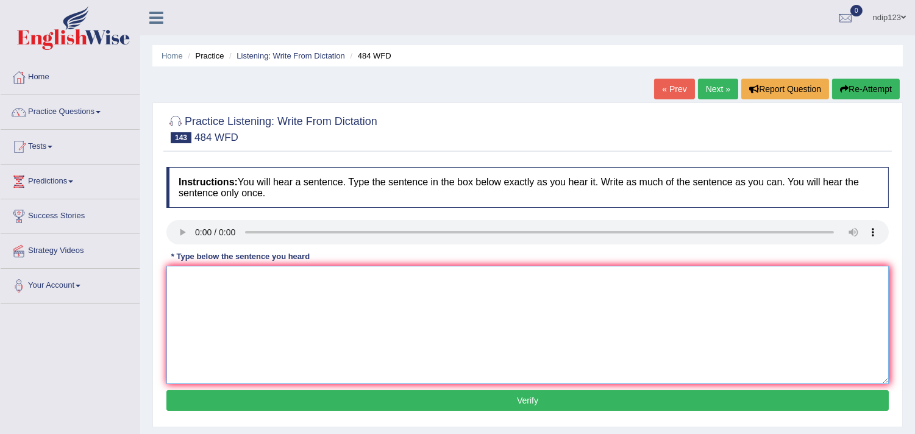
click at [248, 290] on textarea at bounding box center [527, 325] width 722 height 118
type textarea "Social media is responsible for helping the government to solve social problems."
click at [532, 397] on button "Verify" at bounding box center [527, 400] width 722 height 21
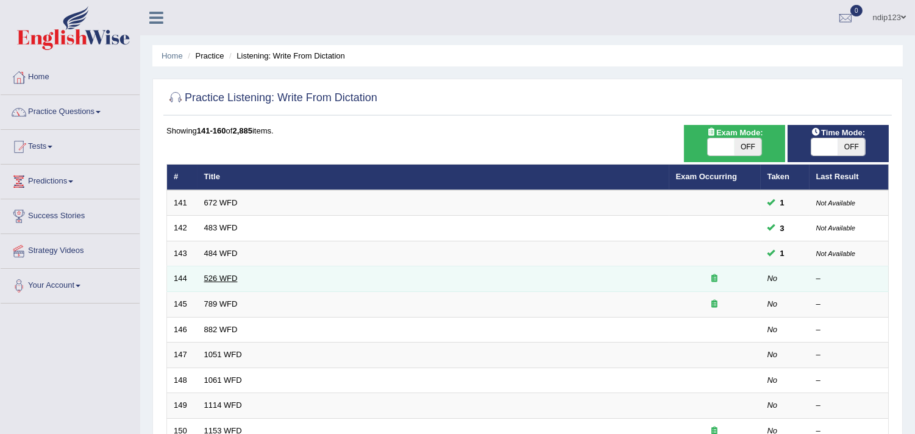
click at [216, 277] on link "526 WFD" at bounding box center [221, 278] width 34 height 9
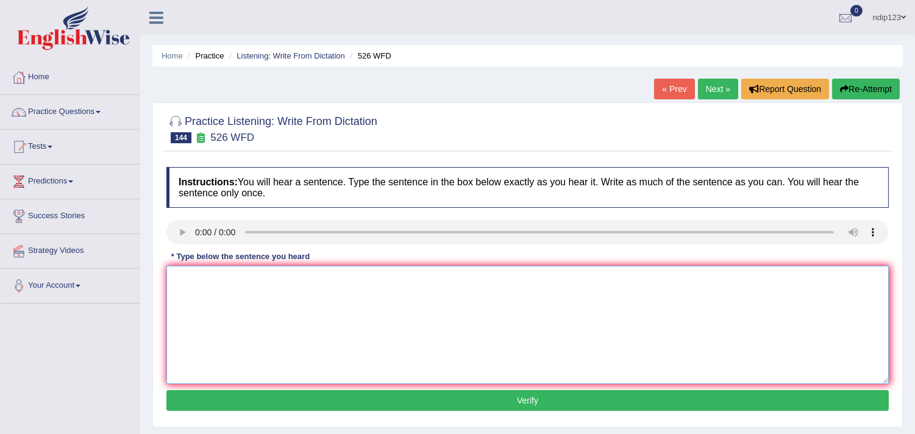
click at [235, 324] on textarea at bounding box center [527, 325] width 722 height 118
click at [386, 277] on textarea "Writing history requires a careful selection of information from different sour…" at bounding box center [527, 325] width 722 height 118
click at [433, 282] on textarea "Writing history requires a careful selection of information books from differen…" at bounding box center [527, 325] width 722 height 118
type textarea "Writing history requires a careful selection of information books from several …"
click at [537, 400] on button "Verify" at bounding box center [527, 400] width 722 height 21
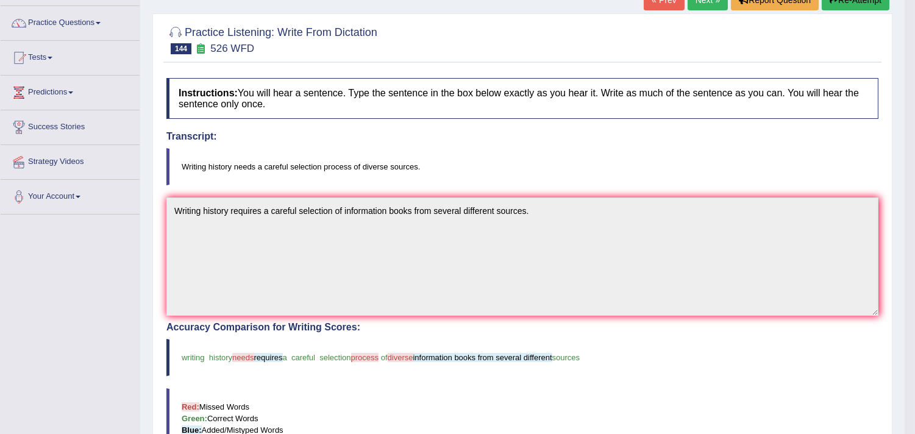
scroll to position [68, 0]
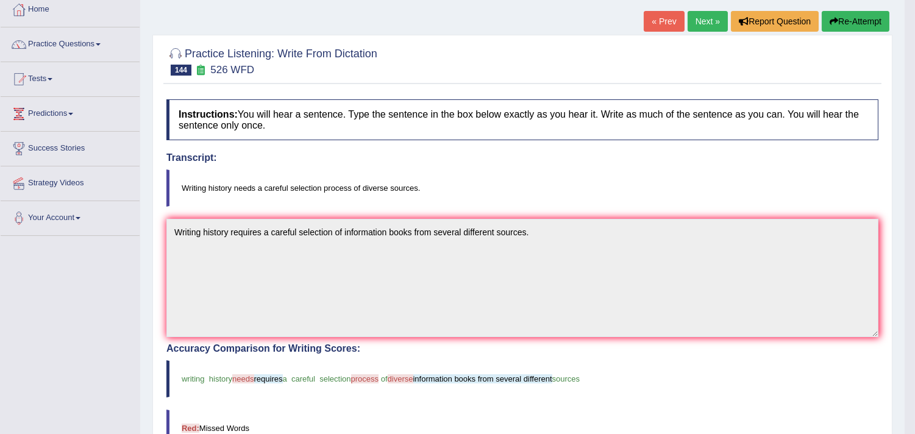
click at [852, 20] on button "Re-Attempt" at bounding box center [855, 21] width 68 height 21
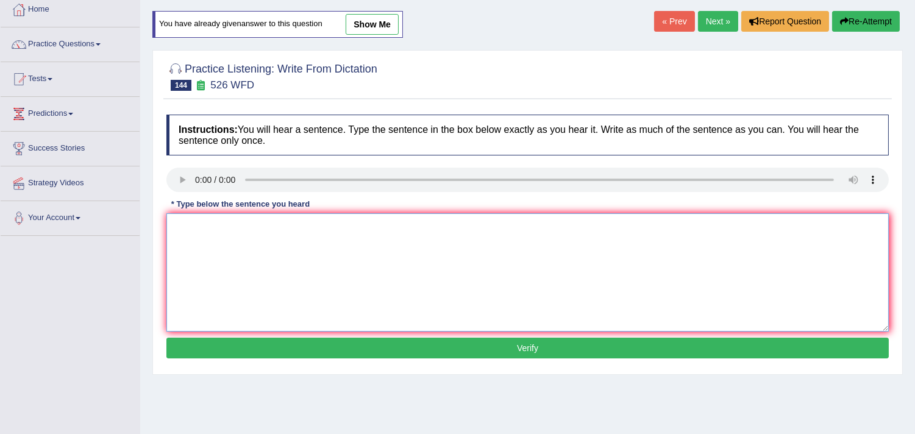
click at [252, 258] on textarea at bounding box center [527, 272] width 722 height 118
click at [261, 227] on textarea "Writing history needs a careful selction of diverse" at bounding box center [527, 272] width 722 height 118
click at [369, 224] on textarea "Writing history needs a careful selction of diverse" at bounding box center [527, 272] width 722 height 118
click at [289, 225] on textarea "Writing history needs a careful selction of diverse courses" at bounding box center [527, 272] width 722 height 118
click at [324, 223] on textarea "Writing history needs a careful process of selction of diverse courses" at bounding box center [527, 272] width 722 height 118
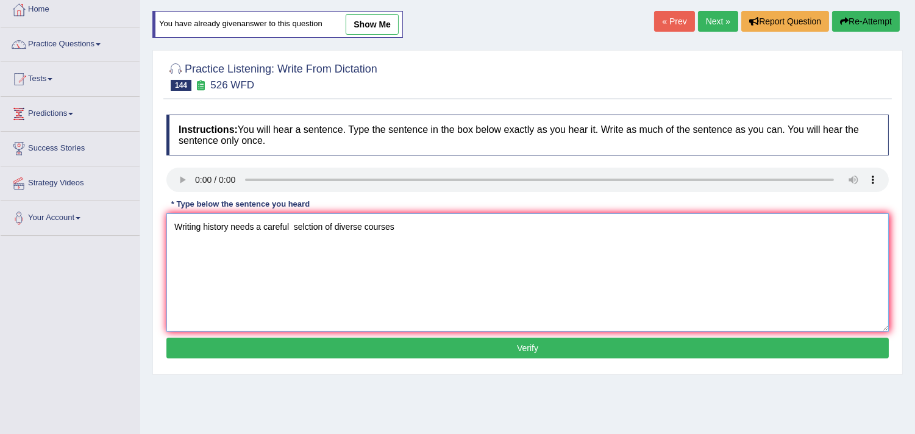
click at [323, 225] on textarea "Writing history needs a careful selction of diverse courses" at bounding box center [527, 272] width 722 height 118
click at [293, 227] on textarea "Writing history needs a careful selction of diverse courses" at bounding box center [527, 272] width 722 height 118
click at [321, 225] on textarea "Writing history needs a careful selction of diverse courses" at bounding box center [527, 272] width 722 height 118
click at [425, 232] on textarea "Writing history needs a careful selction process of diverse courses" at bounding box center [527, 272] width 722 height 118
type textarea "Writing history needs a careful selction process of diverse courses."
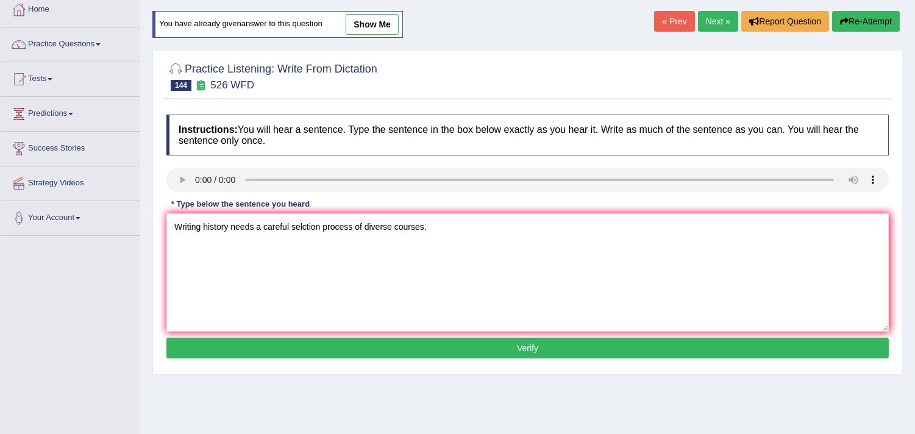
click at [536, 343] on button "Verify" at bounding box center [527, 348] width 722 height 21
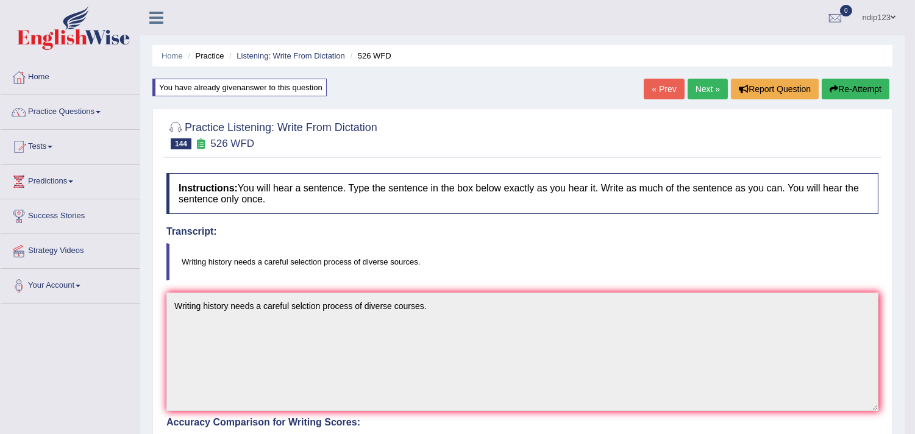
click at [69, 112] on link "Practice Questions" at bounding box center [70, 110] width 139 height 30
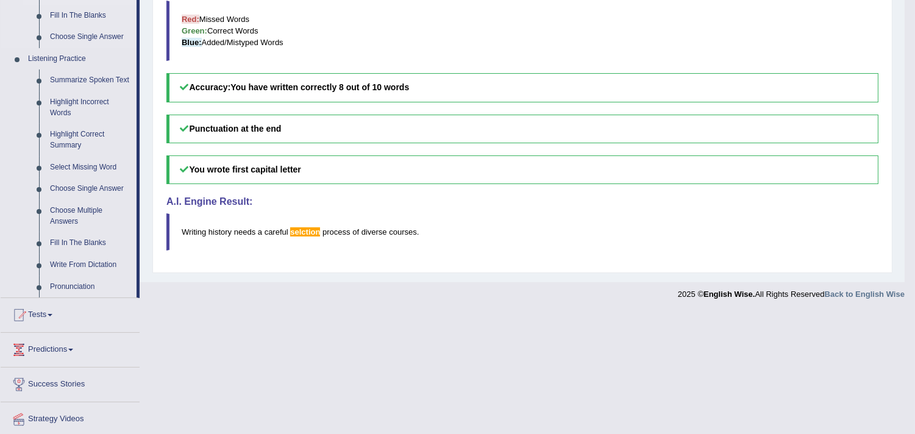
scroll to position [521, 0]
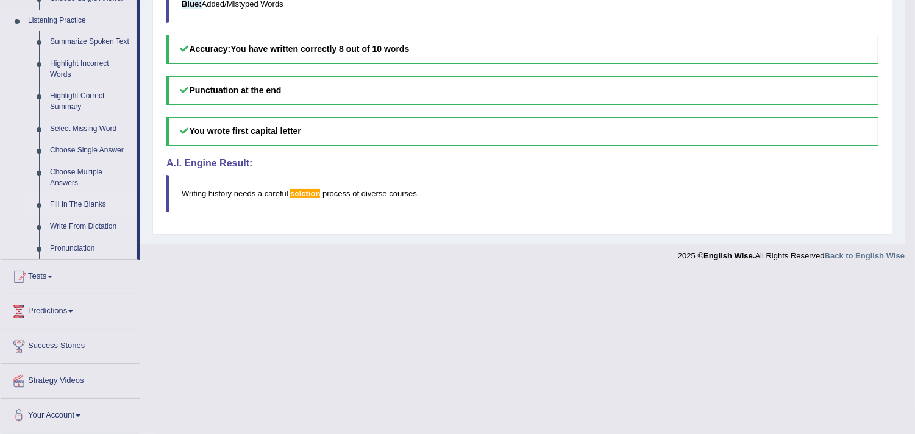
click at [68, 202] on link "Fill In The Blanks" at bounding box center [90, 205] width 92 height 22
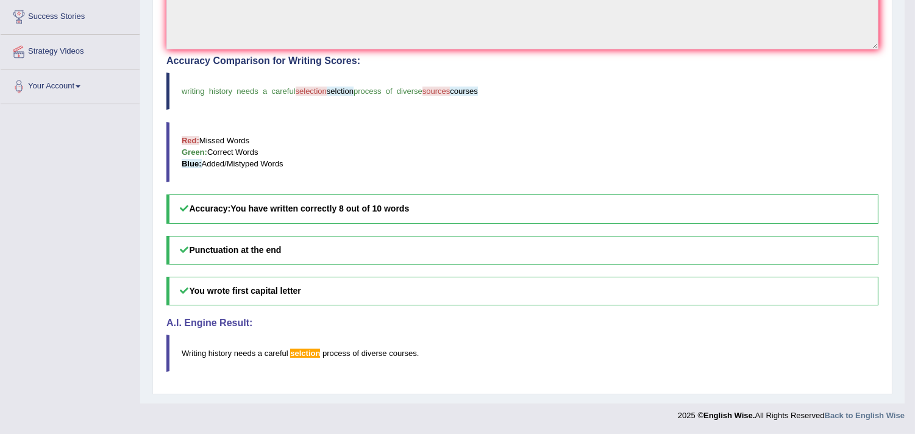
scroll to position [177, 0]
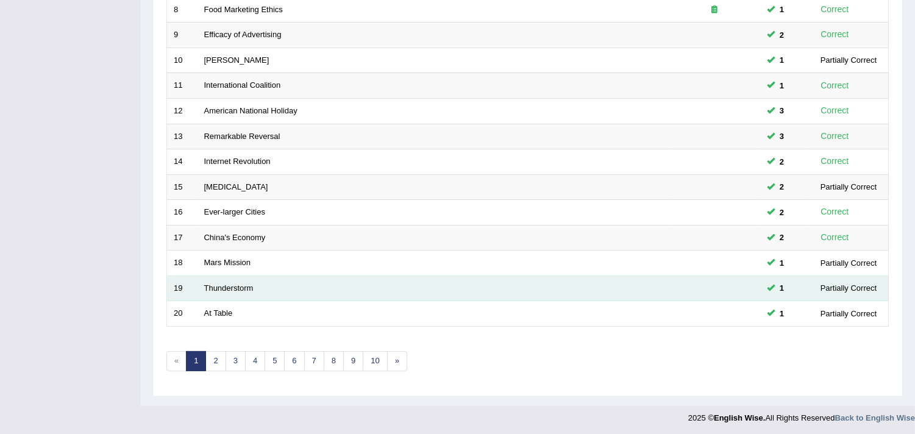
scroll to position [373, 0]
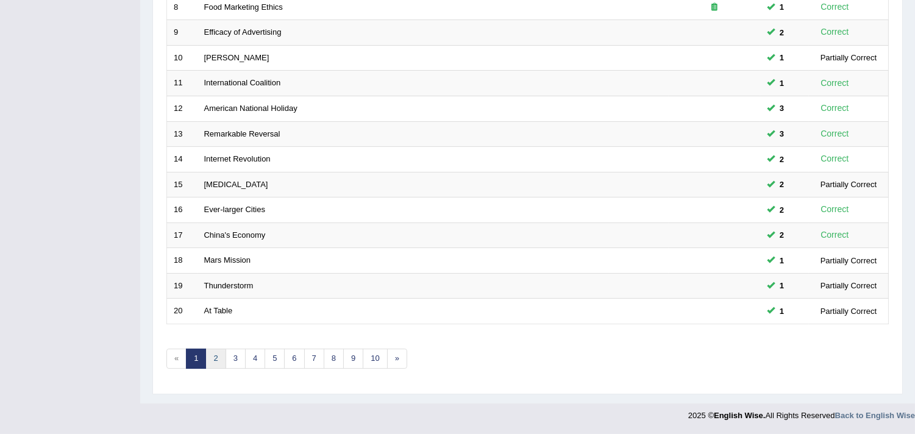
click at [216, 358] on link "2" at bounding box center [215, 359] width 20 height 20
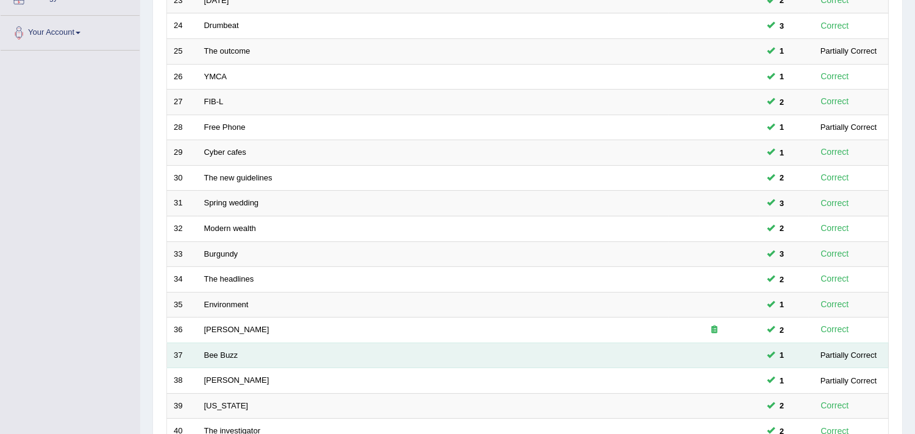
scroll to position [373, 0]
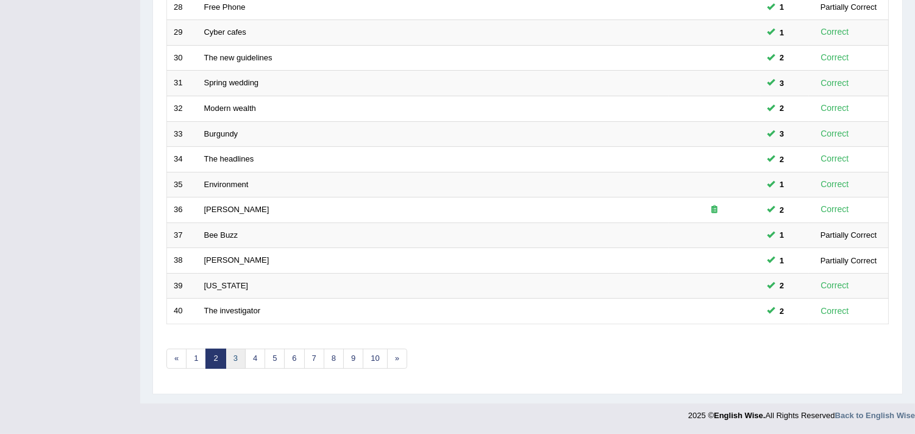
click at [236, 361] on link "3" at bounding box center [235, 359] width 20 height 20
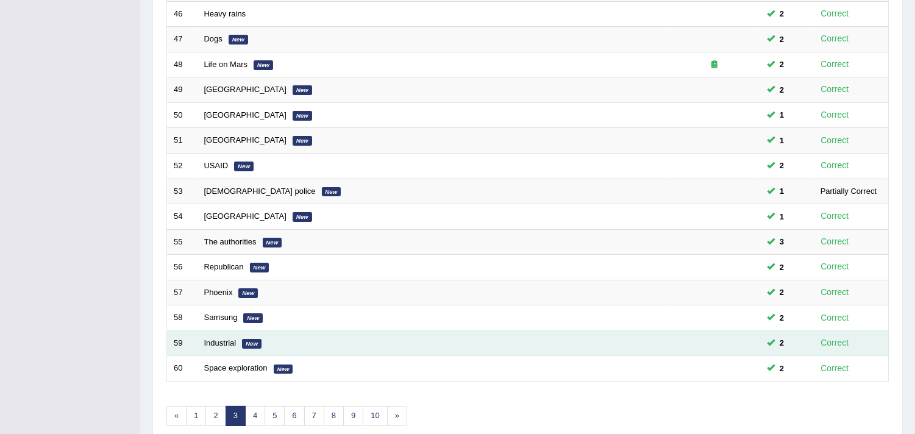
scroll to position [373, 0]
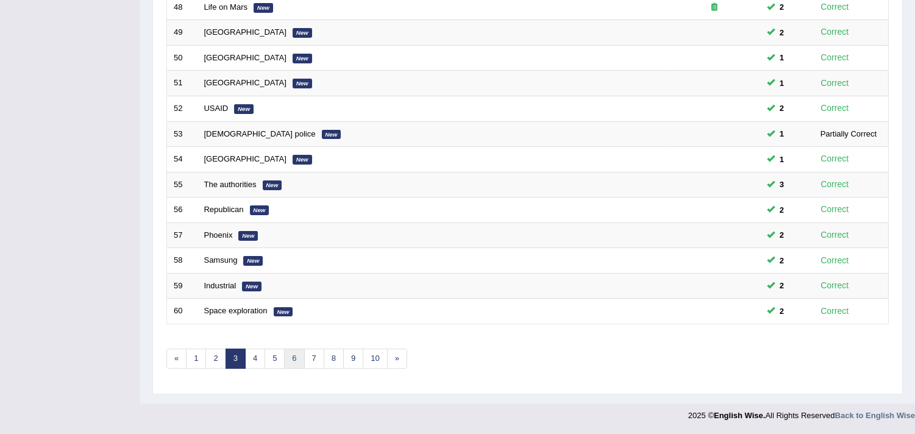
click at [297, 360] on link "6" at bounding box center [294, 359] width 20 height 20
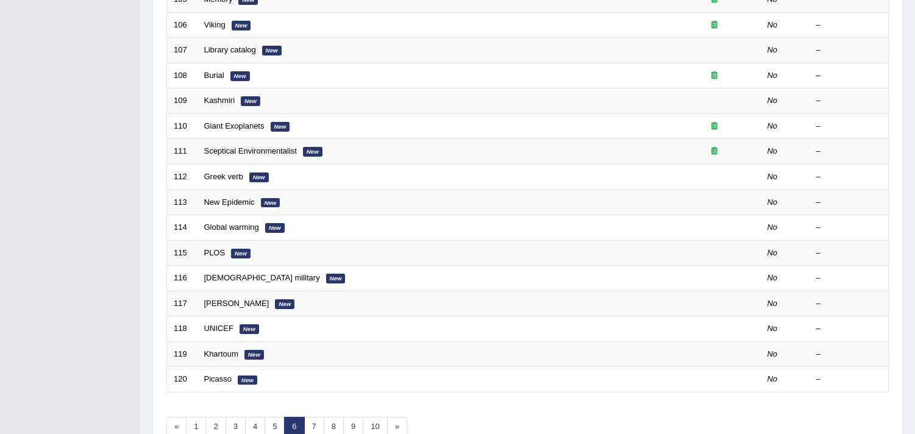
scroll to position [373, 0]
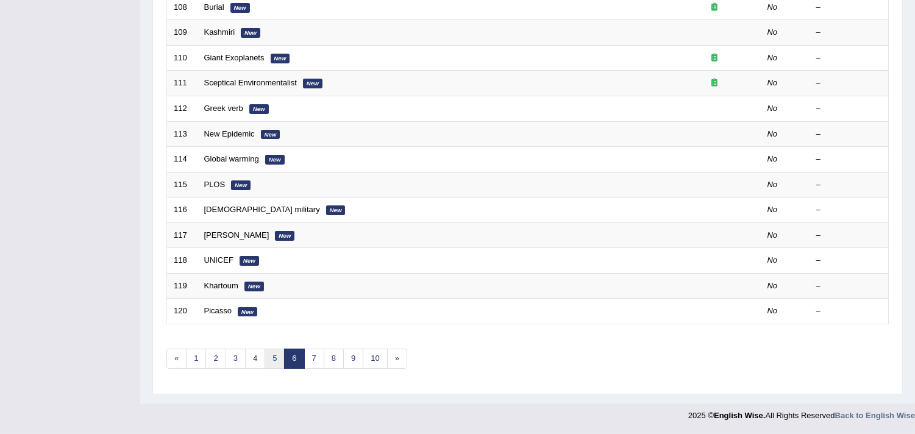
click at [275, 356] on link "5" at bounding box center [274, 359] width 20 height 20
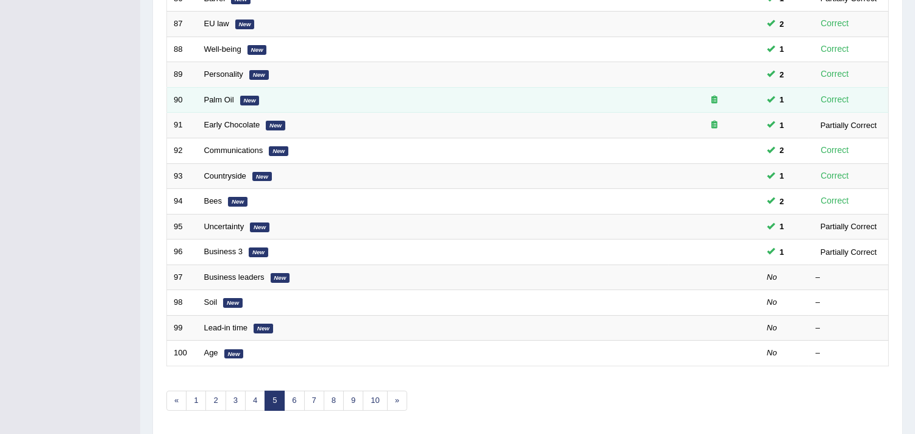
scroll to position [338, 0]
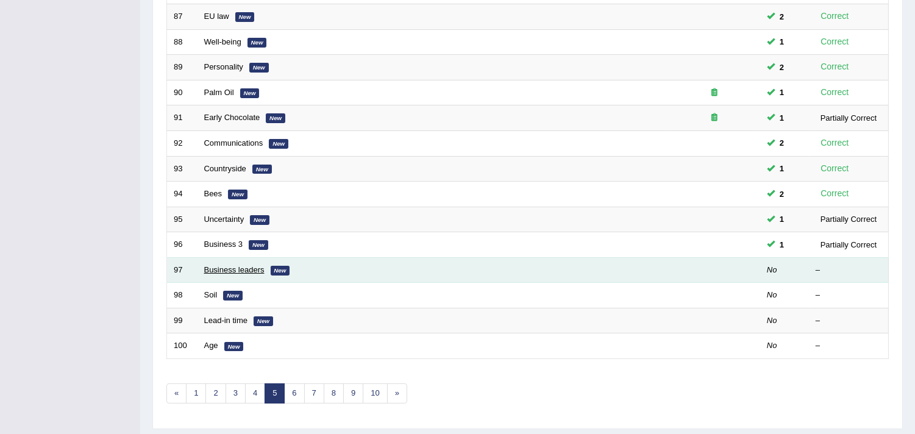
click at [221, 267] on link "Business leaders" at bounding box center [234, 269] width 60 height 9
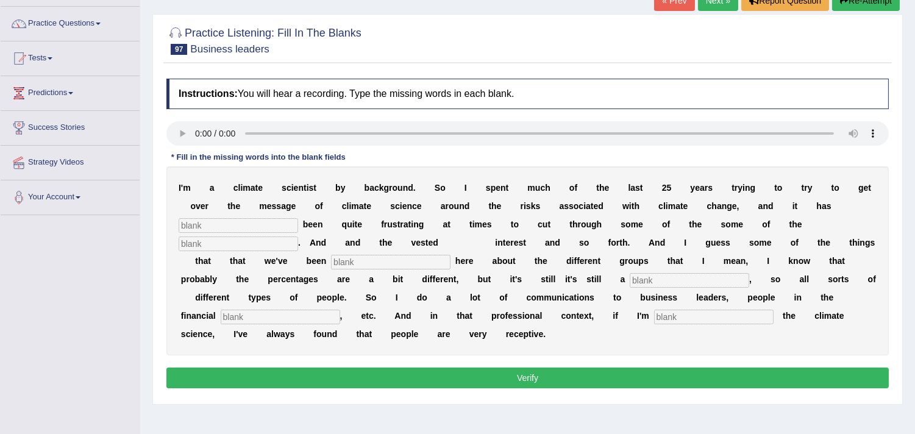
scroll to position [70, 0]
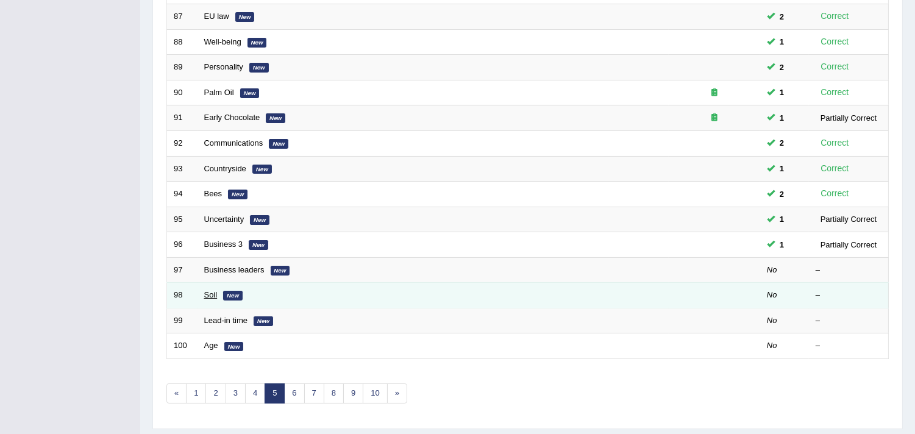
click at [212, 295] on link "Soil" at bounding box center [210, 294] width 13 height 9
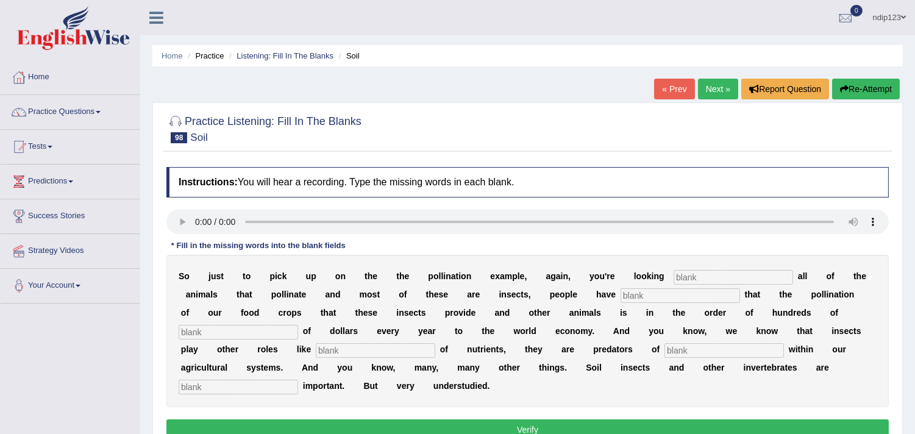
click at [706, 278] on input "text" at bounding box center [732, 277] width 119 height 15
type input "across"
click at [649, 294] on input "text" at bounding box center [679, 295] width 119 height 15
type input "estimated"
click at [272, 331] on input "text" at bounding box center [238, 332] width 119 height 15
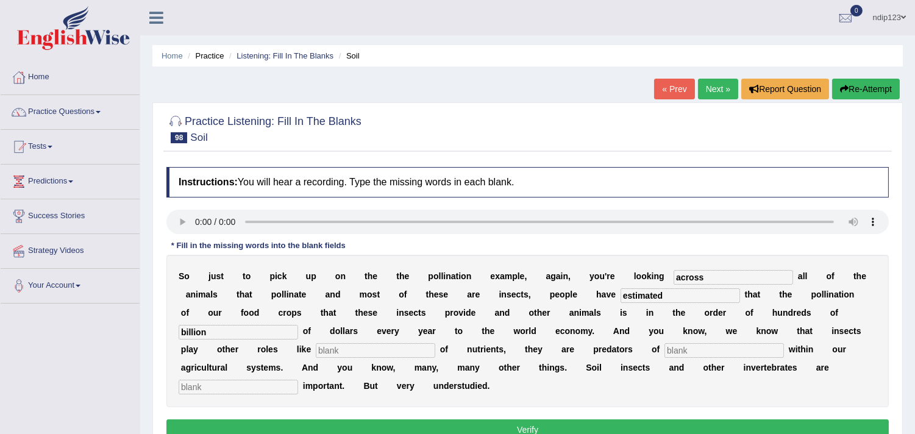
type input "billion"
click at [330, 351] on input "text" at bounding box center [375, 350] width 119 height 15
type input "recycling"
click at [683, 350] on input "text" at bounding box center [723, 350] width 119 height 15
click at [208, 388] on input "text" at bounding box center [238, 387] width 119 height 15
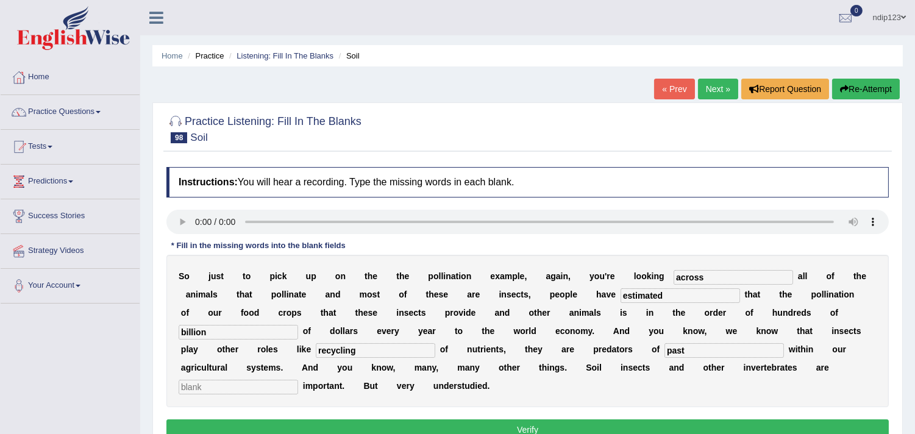
click at [677, 349] on input "past" at bounding box center [723, 350] width 119 height 15
type input "pest"
click at [211, 380] on input "text" at bounding box center [238, 387] width 119 height 15
type input "tremendously"
click at [539, 425] on button "Verify" at bounding box center [527, 429] width 722 height 21
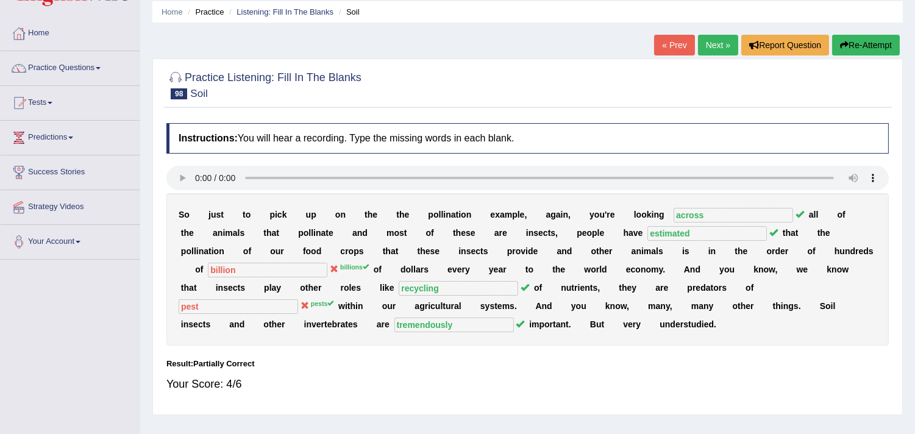
scroll to position [68, 0]
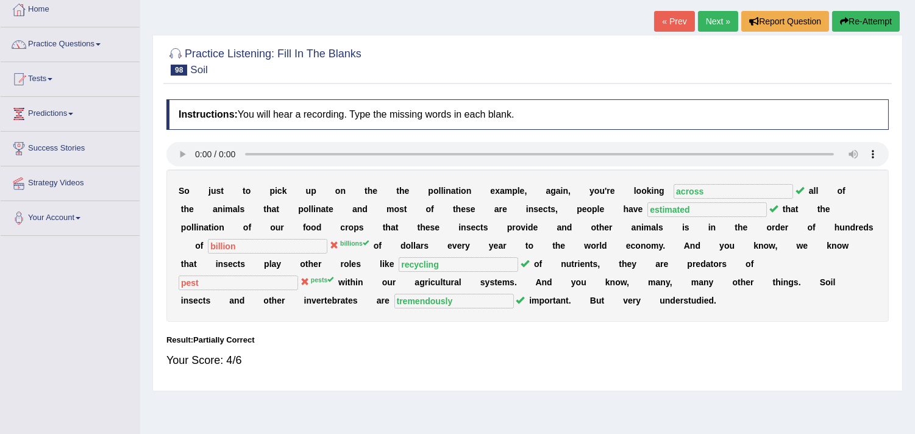
click at [871, 18] on button "Re-Attempt" at bounding box center [866, 21] width 68 height 21
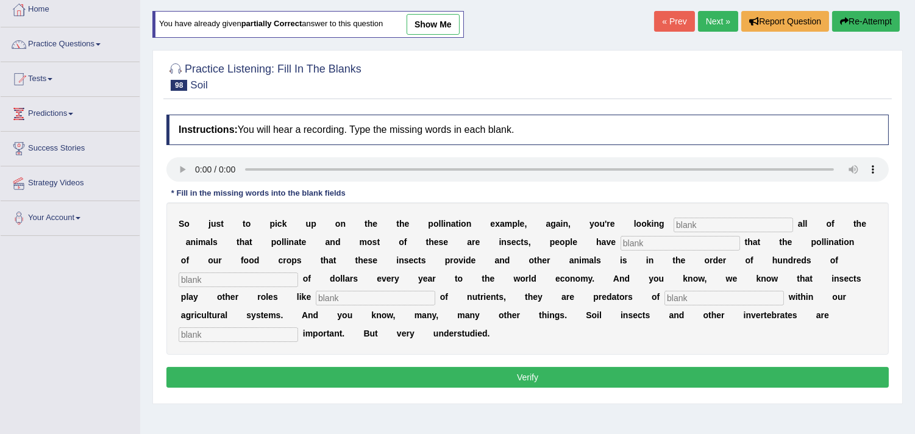
click at [702, 222] on input "text" at bounding box center [732, 225] width 119 height 15
type input "across"
click at [647, 241] on input "text" at bounding box center [679, 243] width 119 height 15
type input "estimated"
click at [269, 275] on input "text" at bounding box center [238, 279] width 119 height 15
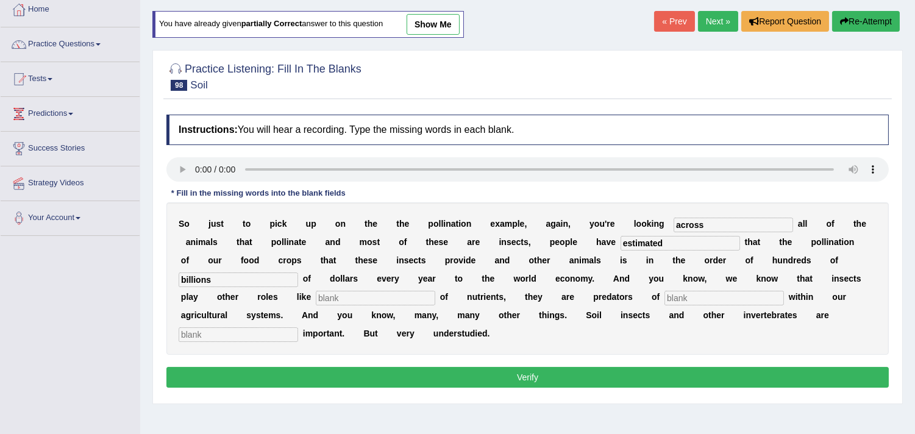
type input "billions"
click at [339, 294] on input "text" at bounding box center [375, 298] width 119 height 15
type input "recycling"
click at [704, 299] on input "text" at bounding box center [723, 298] width 119 height 15
type input "pests"
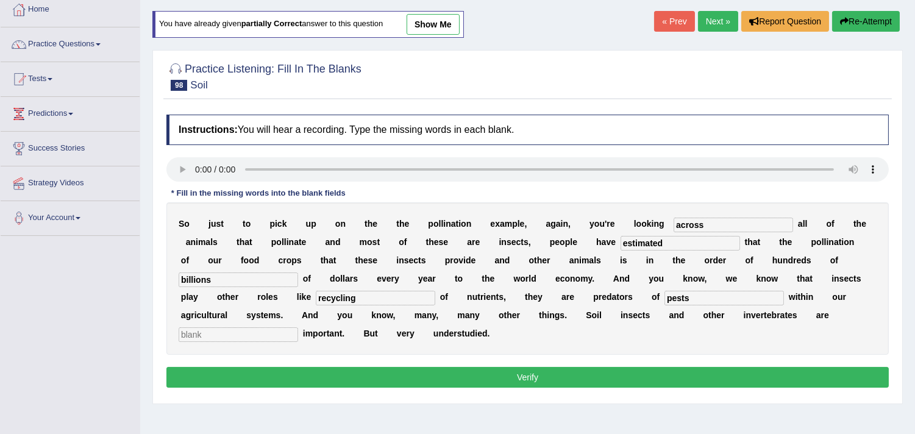
click at [277, 330] on input "text" at bounding box center [238, 334] width 119 height 15
type input "tremendously"
click at [527, 374] on button "Verify" at bounding box center [527, 377] width 722 height 21
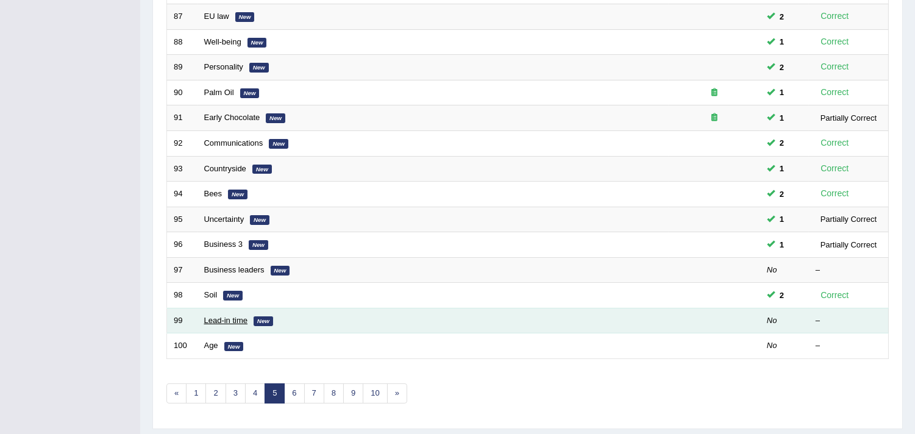
click at [220, 322] on link "Lead-in time" at bounding box center [226, 320] width 44 height 9
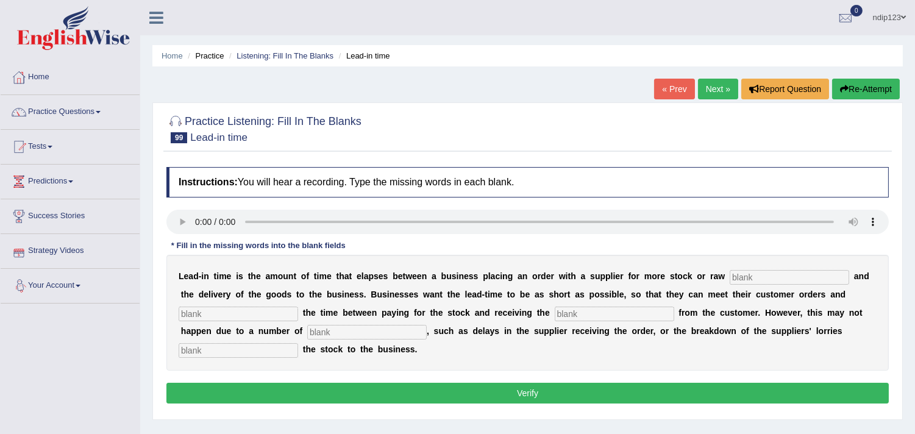
click at [241, 350] on input "text" at bounding box center [238, 350] width 119 height 15
type input "deliverying"
click at [374, 329] on input "text" at bounding box center [366, 332] width 119 height 15
type input "factors"
click at [595, 311] on input "text" at bounding box center [614, 314] width 119 height 15
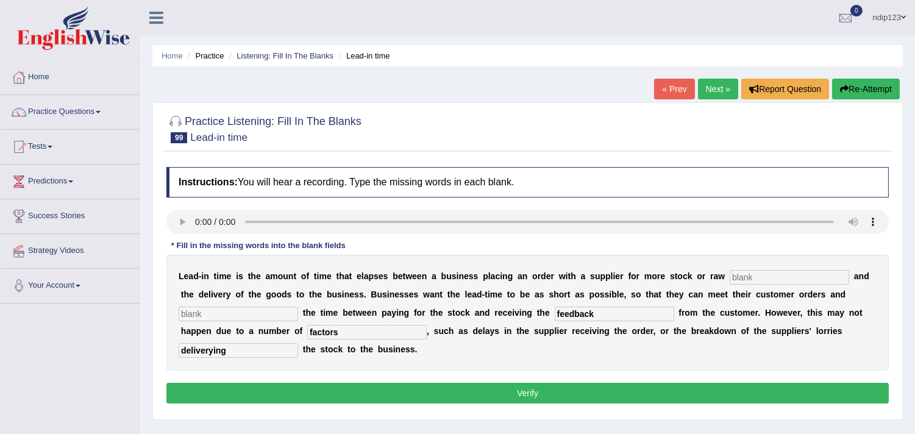
type input "feedback"
click at [273, 313] on input "text" at bounding box center [238, 314] width 119 height 15
type input "minimized"
click at [746, 270] on input "text" at bounding box center [788, 277] width 119 height 15
type input "materials"
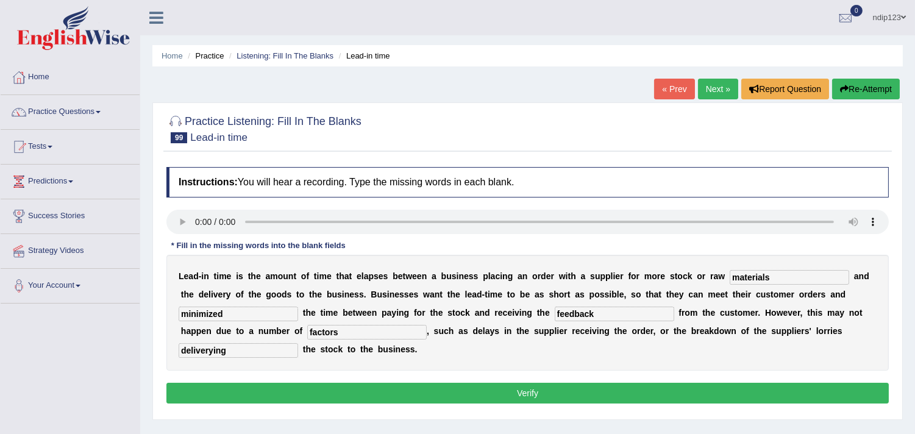
click at [213, 350] on input "deliverying" at bounding box center [238, 350] width 119 height 15
type input "delivering"
click at [530, 394] on button "Verify" at bounding box center [527, 393] width 722 height 21
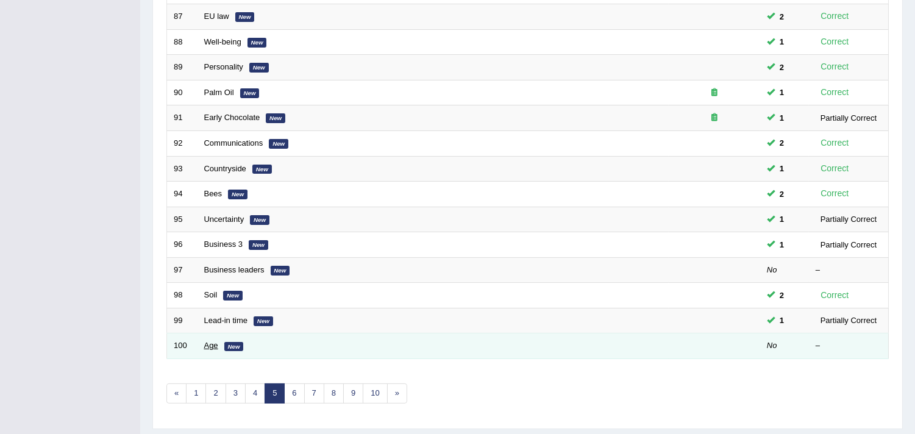
click at [211, 346] on link "Age" at bounding box center [211, 345] width 14 height 9
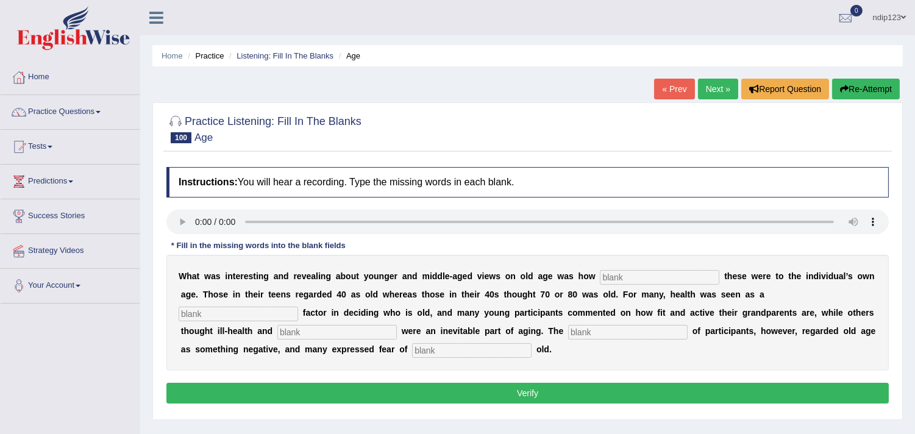
click at [533, 386] on button "Verify" at bounding box center [527, 393] width 722 height 21
click at [674, 275] on input "text" at bounding box center [659, 277] width 119 height 15
type input "relative"
click at [277, 311] on input "text" at bounding box center [238, 314] width 119 height 15
type input "determining"
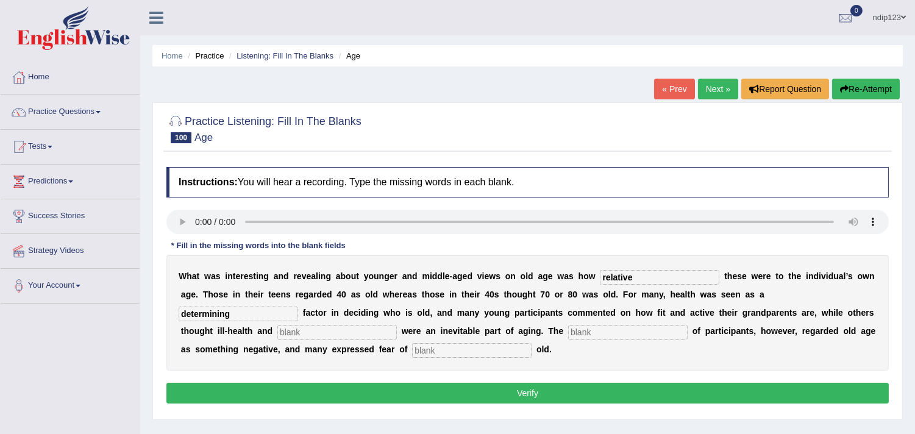
click at [305, 328] on input "text" at bounding box center [336, 332] width 119 height 15
type input "dependant"
click at [591, 325] on input "text" at bounding box center [627, 332] width 119 height 15
type input "majority"
click at [467, 344] on input "text" at bounding box center [471, 350] width 119 height 15
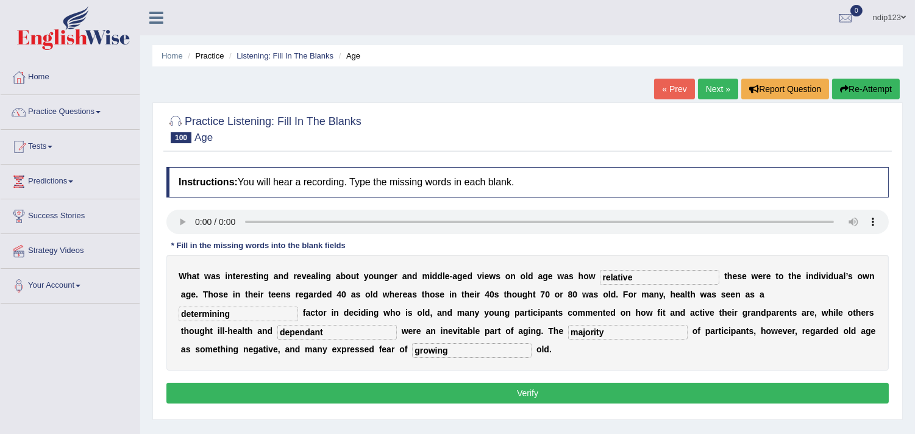
type input "growing"
click at [323, 331] on input "dependant" at bounding box center [336, 332] width 119 height 15
type input "dependence"
click at [544, 394] on button "Verify" at bounding box center [527, 393] width 722 height 21
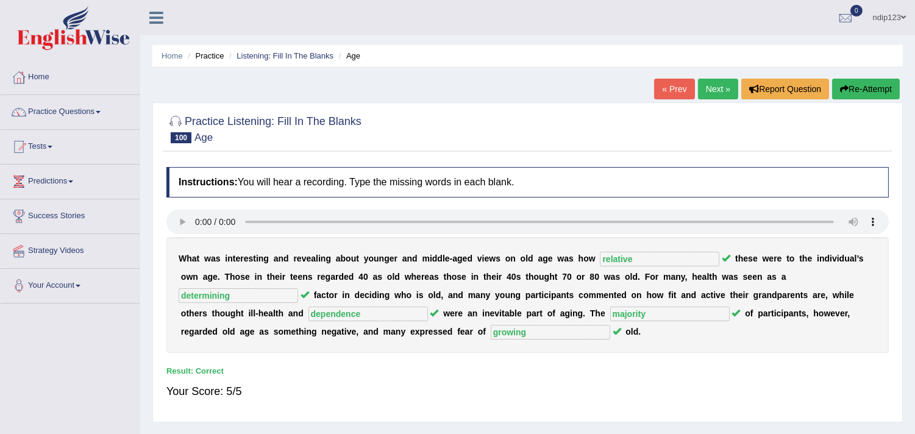
click at [49, 77] on link "Home" at bounding box center [70, 75] width 139 height 30
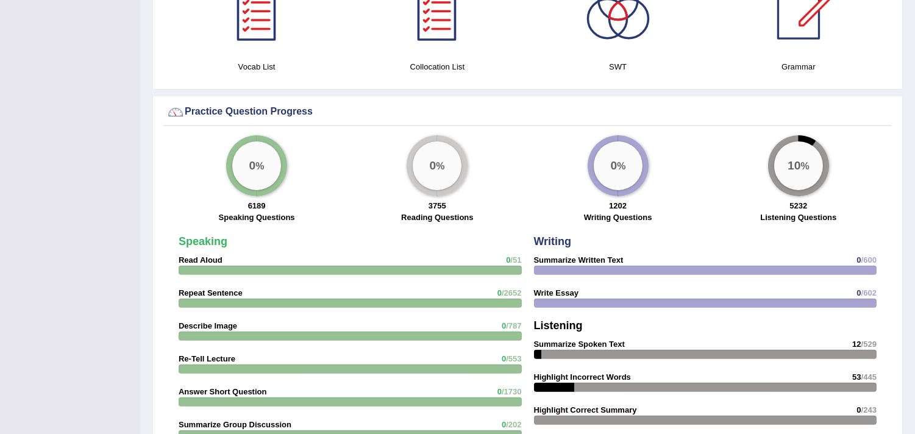
scroll to position [812, 0]
